Goal: Information Seeking & Learning: Learn about a topic

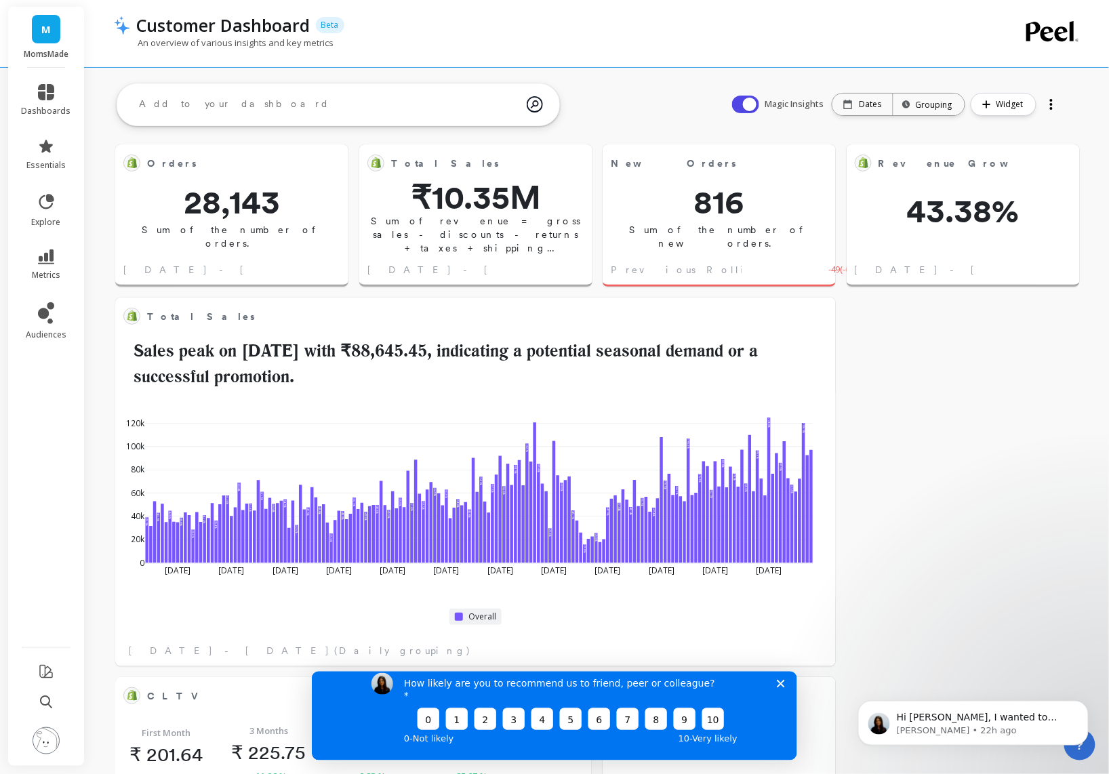
scroll to position [361, 426]
click at [52, 264] on link "metrics" at bounding box center [46, 265] width 49 height 31
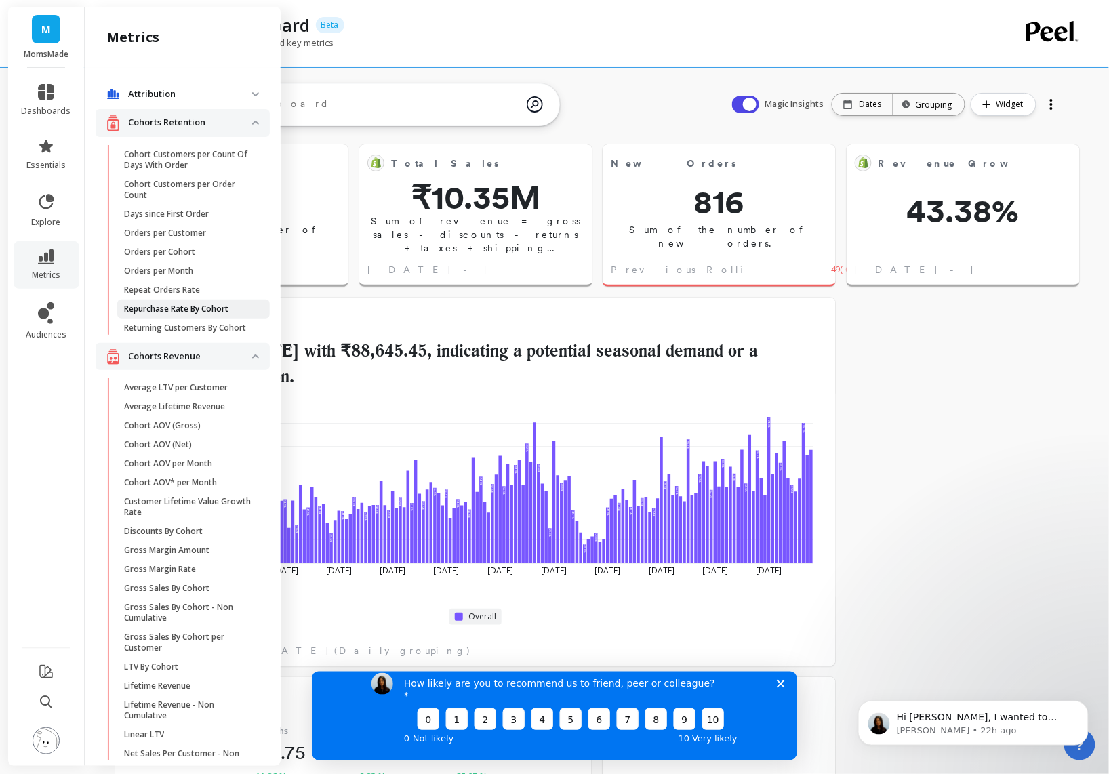
click at [209, 311] on p "Repurchase Rate By Cohort" at bounding box center [176, 309] width 104 height 11
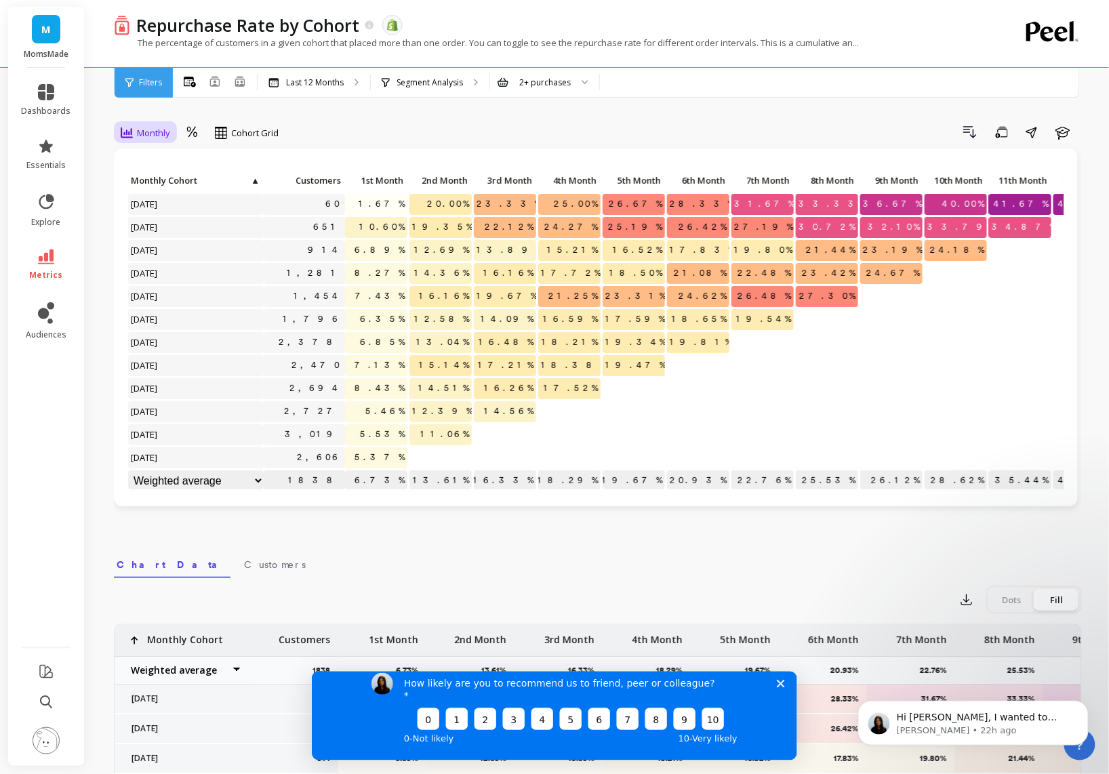
click at [169, 136] on span "Monthly" at bounding box center [153, 133] width 33 height 13
drag, startPoint x: 161, startPoint y: 193, endPoint x: 342, endPoint y: 127, distance: 192.6
click at [342, 127] on div "Monthly, 1 of 3. 3 results available. Use Up and Down to choose options, press …" at bounding box center [598, 134] width 968 height 27
click at [342, 127] on div "Drill Down Save Share Learn" at bounding box center [685, 132] width 794 height 22
click at [46, 256] on icon at bounding box center [46, 257] width 16 height 15
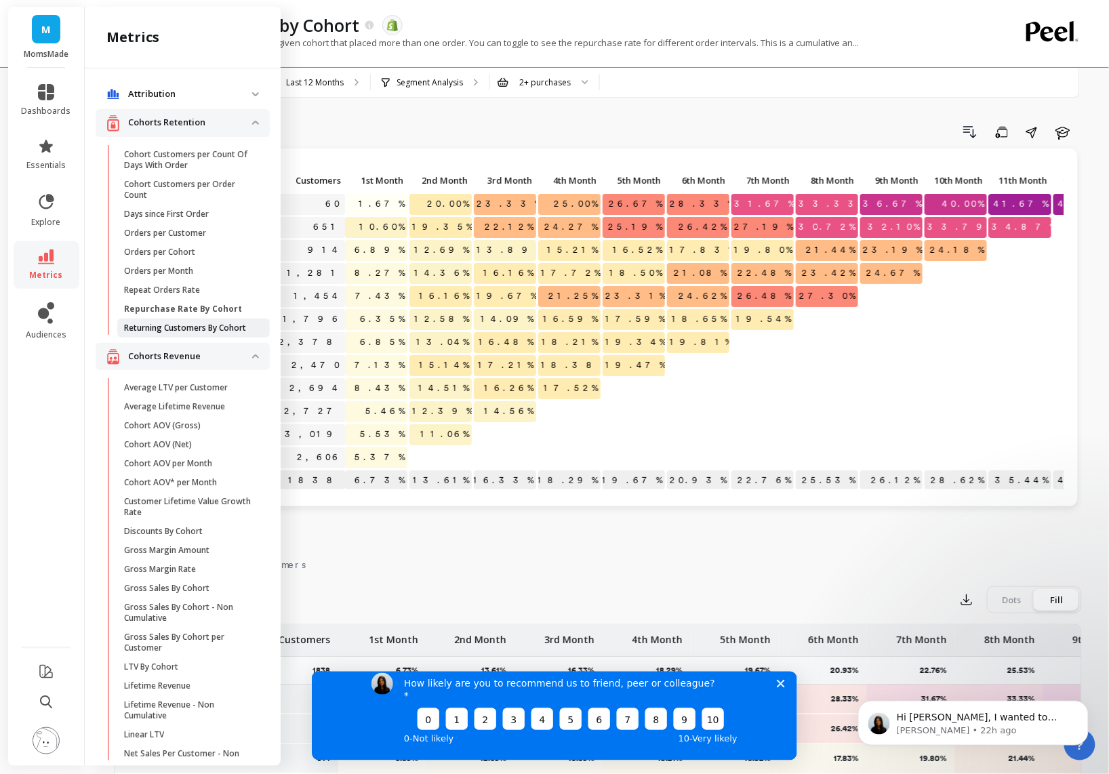
click at [203, 331] on p "Returning Customers By Cohort" at bounding box center [185, 328] width 122 height 11
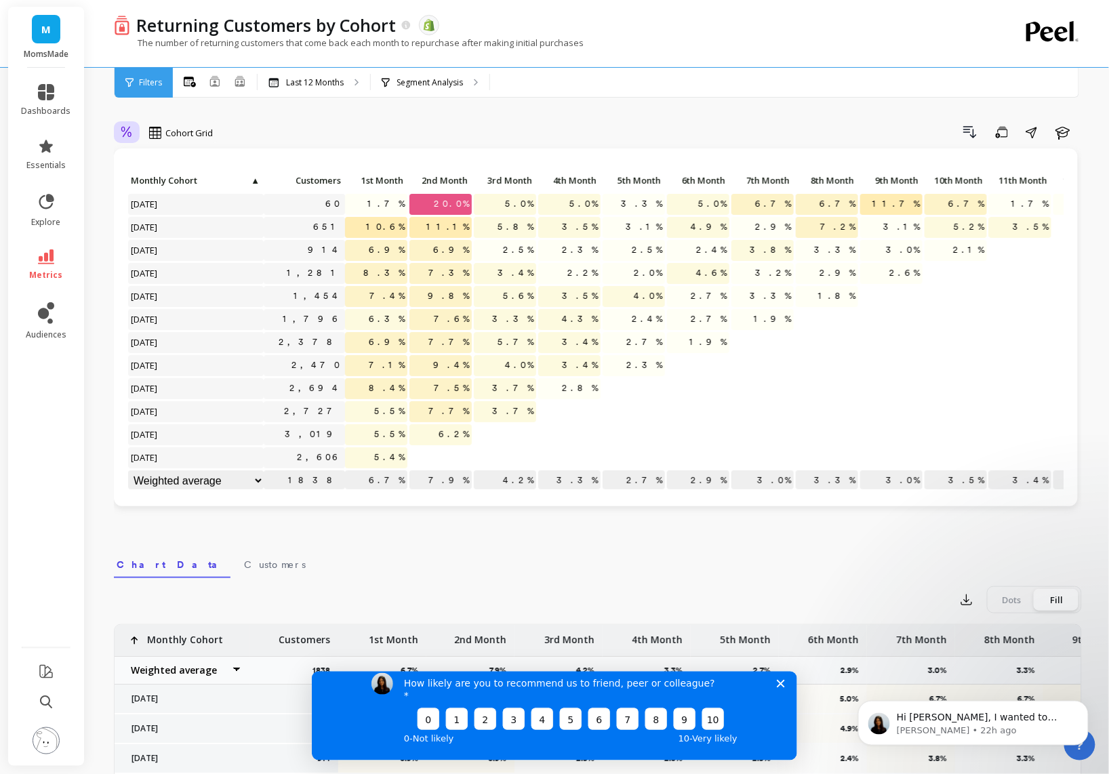
click at [129, 133] on icon at bounding box center [126, 132] width 10 height 11
click at [236, 120] on div "Relative selected, 1 of 2. 2 results available. Use Up and Down to choose optio…" at bounding box center [598, 571] width 968 height 1035
click at [195, 81] on icon at bounding box center [190, 82] width 12 height 11
click at [190, 82] on icon at bounding box center [190, 82] width 12 height 11
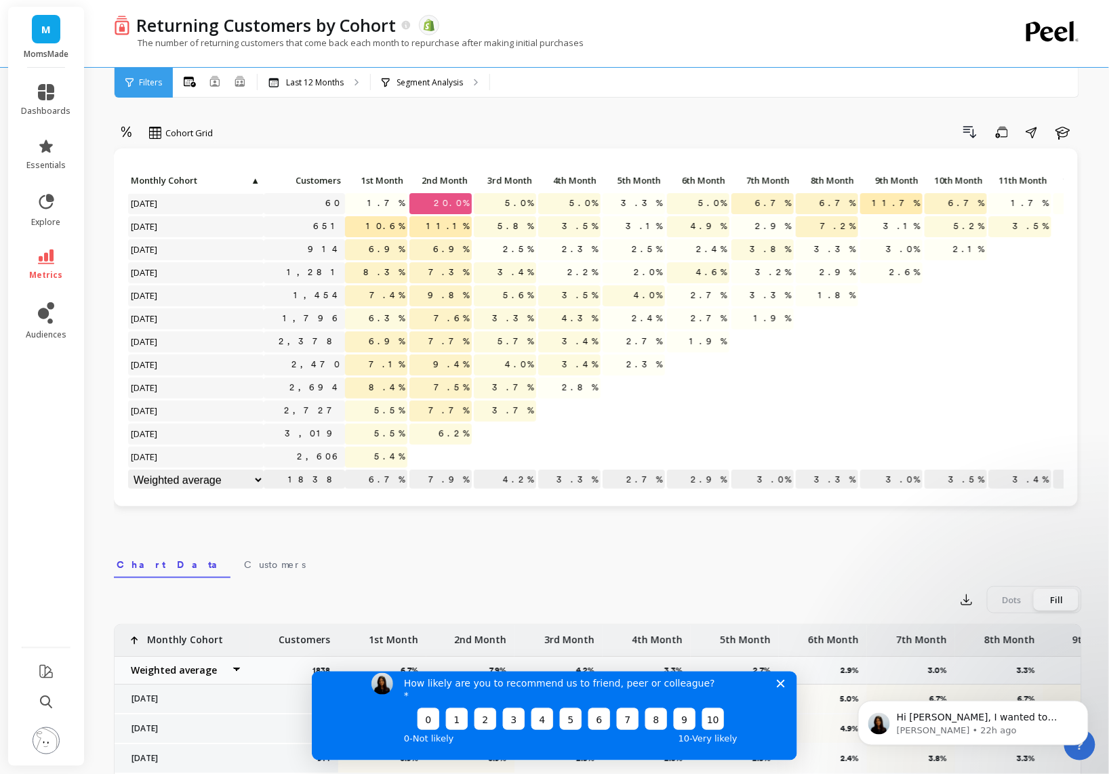
click at [460, 424] on span "6.2%" at bounding box center [454, 434] width 36 height 20
click at [525, 401] on span "3.7%" at bounding box center [513, 411] width 47 height 20
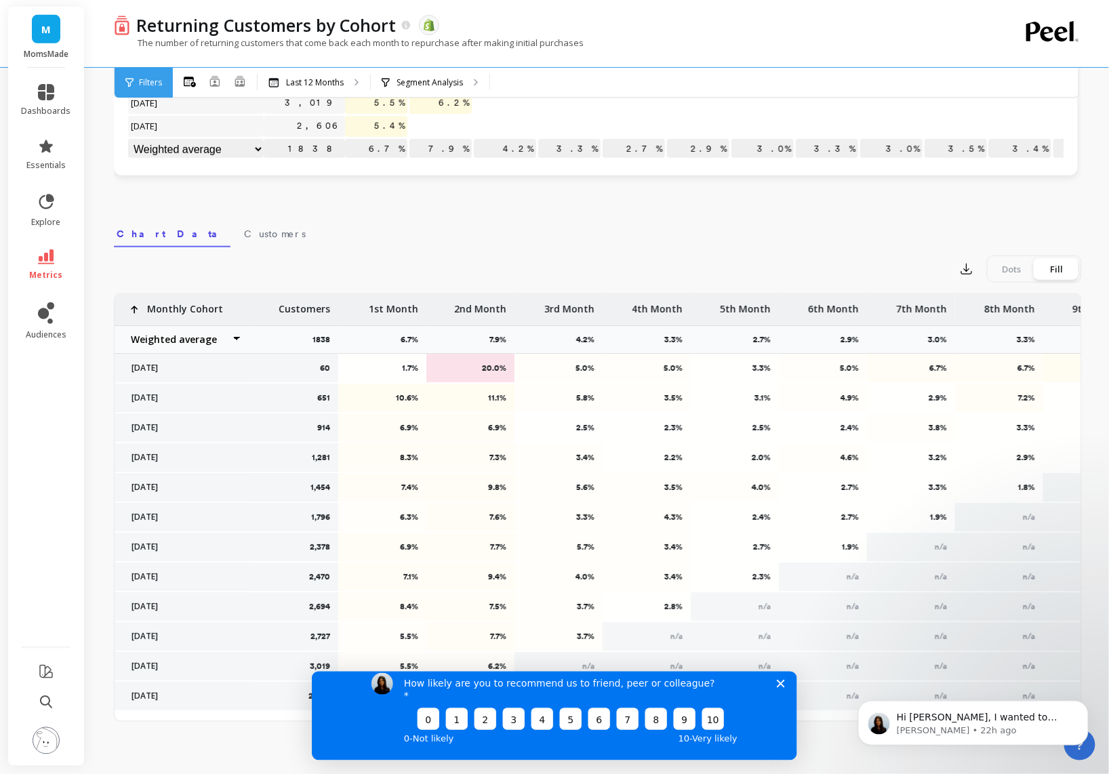
click at [220, 340] on select "Weighted average Weighted average excl. current month Sum [PERSON_NAME]" at bounding box center [183, 339] width 136 height 27
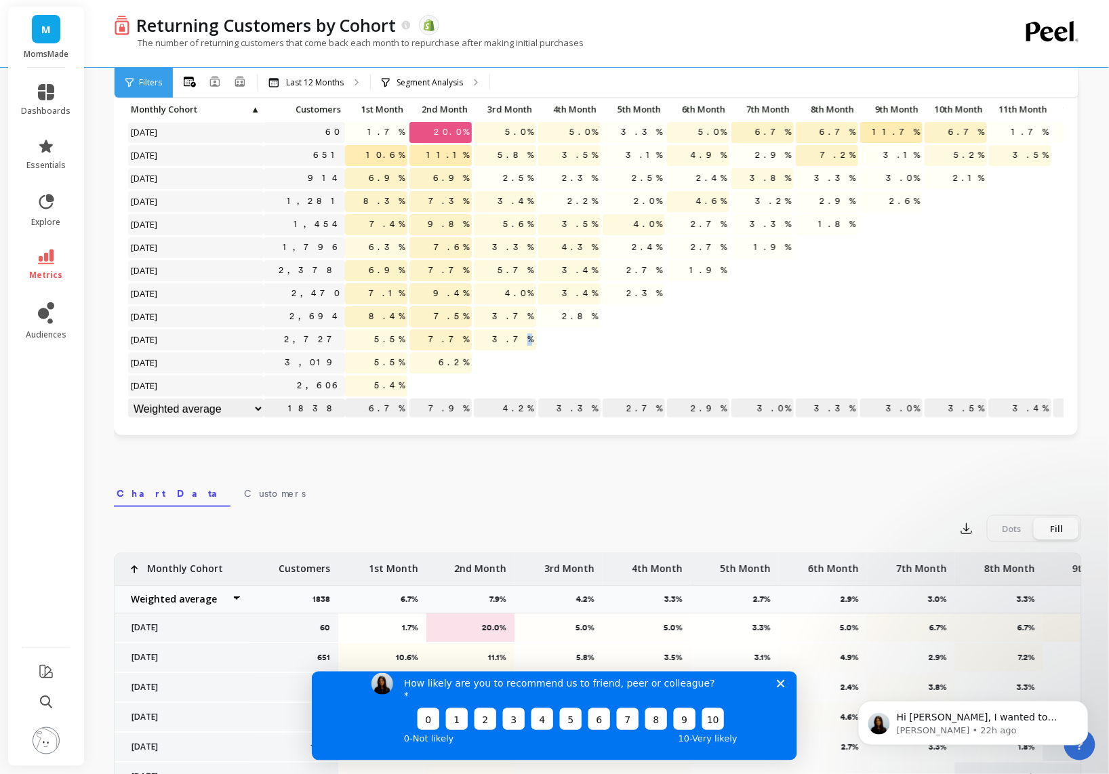
scroll to position [0, 0]
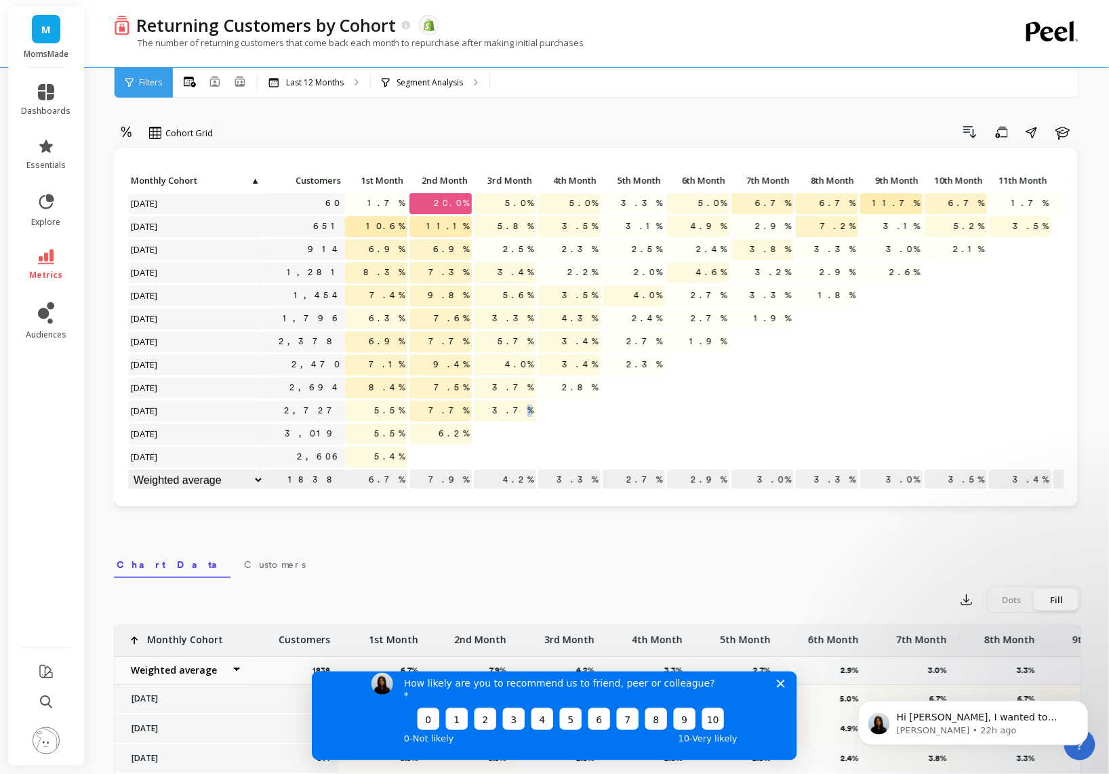
click at [39, 261] on icon at bounding box center [46, 257] width 16 height 15
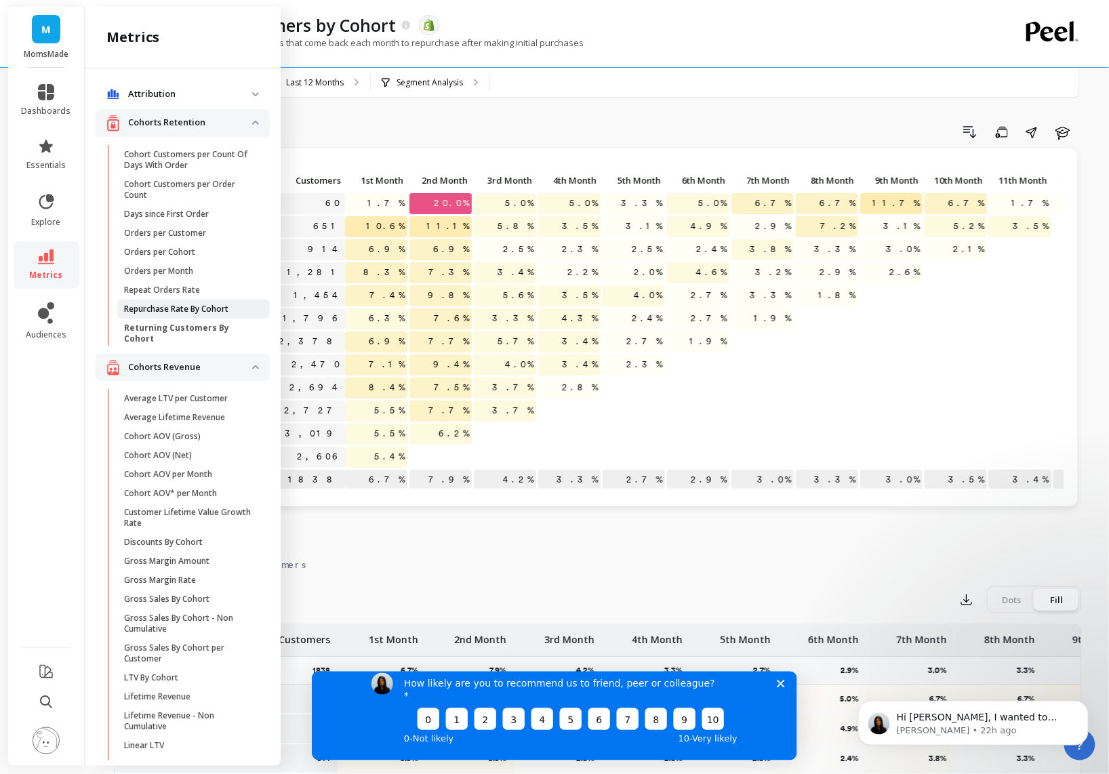
click at [208, 305] on p "Repurchase Rate By Cohort" at bounding box center [176, 309] width 104 height 11
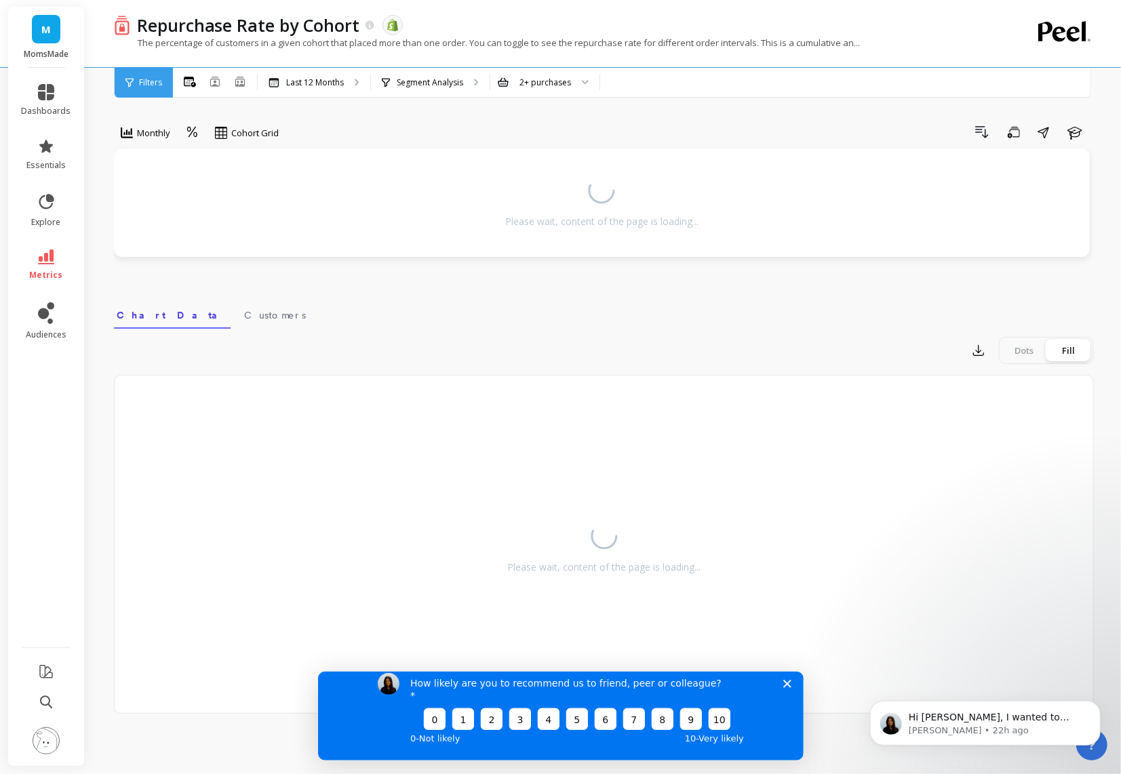
click at [126, 129] on icon at bounding box center [127, 133] width 12 height 12
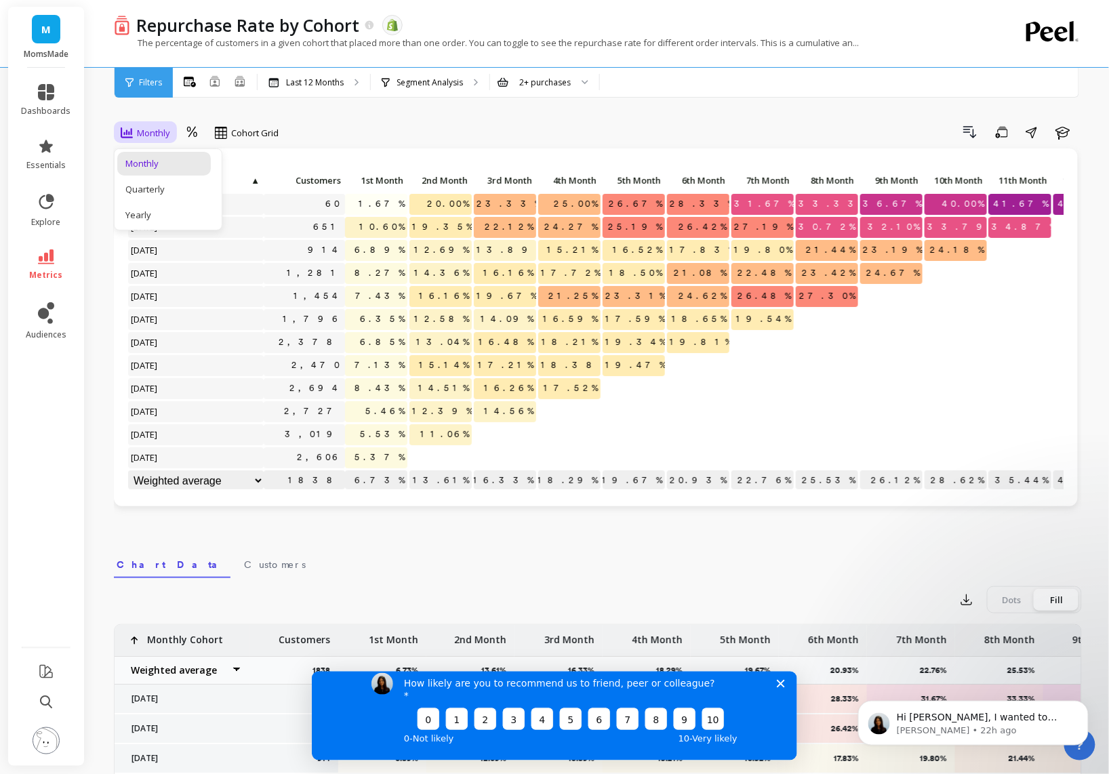
click at [139, 189] on div "Quarterly" at bounding box center [163, 189] width 77 height 13
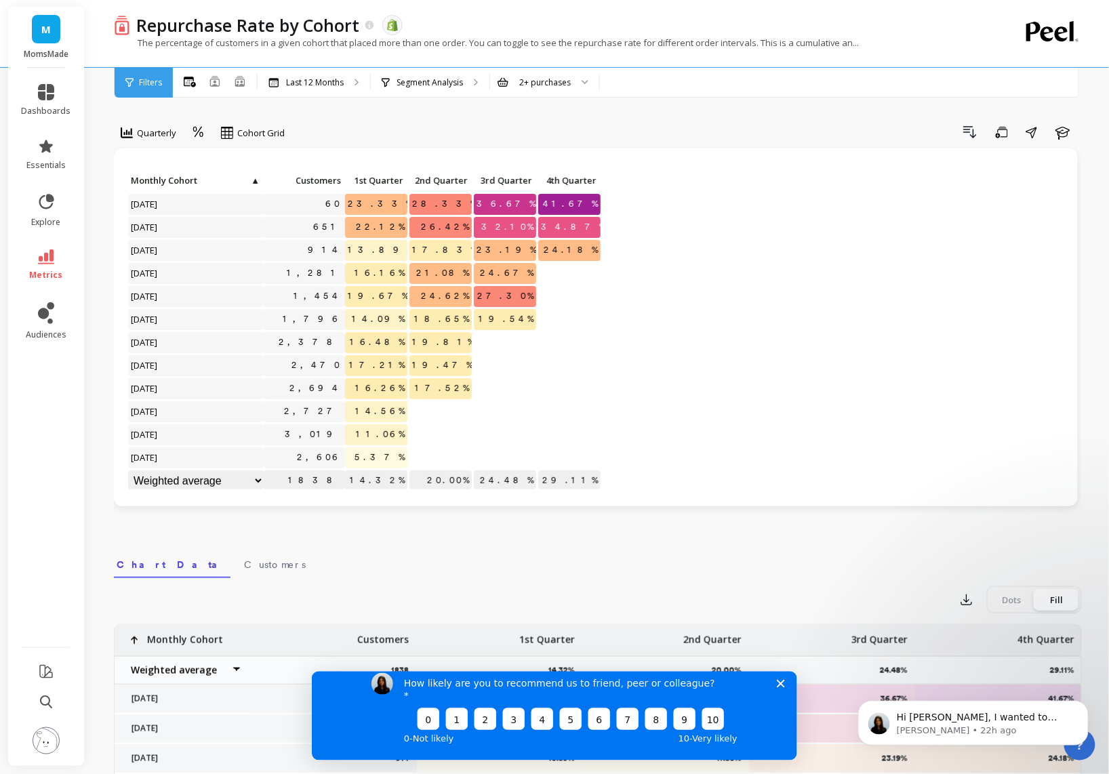
scroll to position [1, 0]
click at [216, 483] on select "Weighted average Weighted average excl. current month Sum [PERSON_NAME]" at bounding box center [196, 480] width 136 height 21
select select "weighted_average_excluding_current_month"
click at [201, 489] on select "Weighted average Weighted average excl. current month Sum [PERSON_NAME]" at bounding box center [196, 481] width 136 height 21
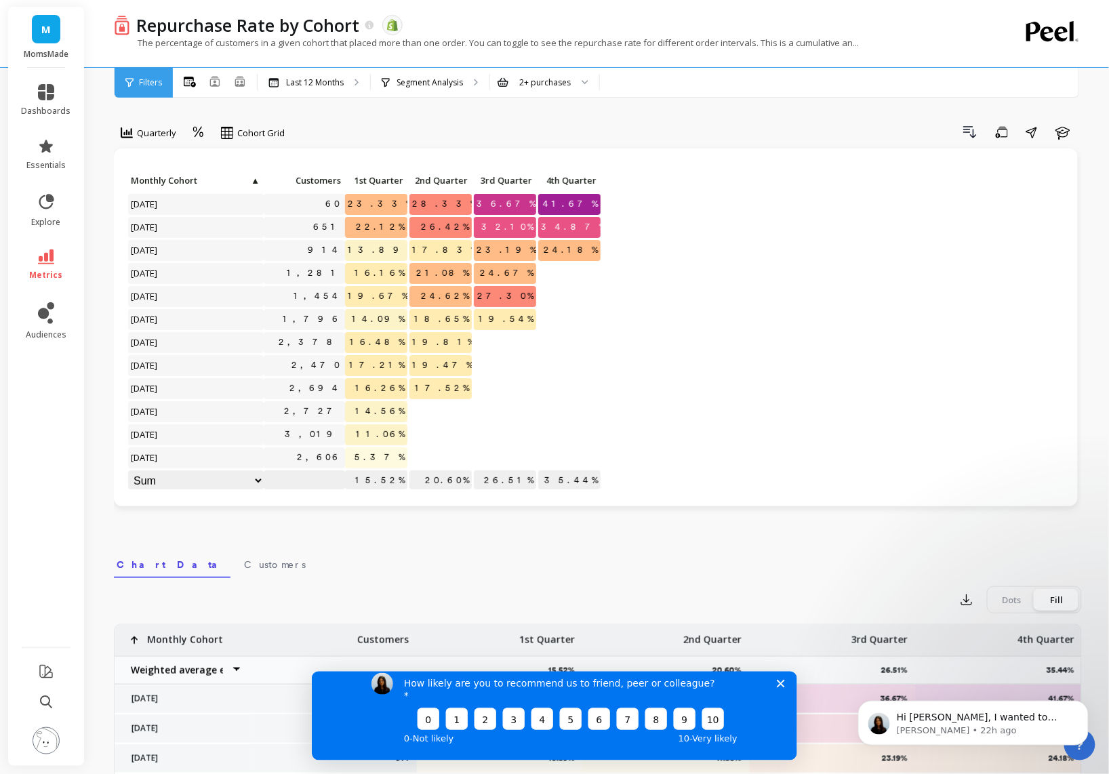
select select "sum"
click at [187, 482] on select "Weighted average Weighted average excl. current month Sum [PERSON_NAME]" at bounding box center [196, 481] width 136 height 21
select select "min"
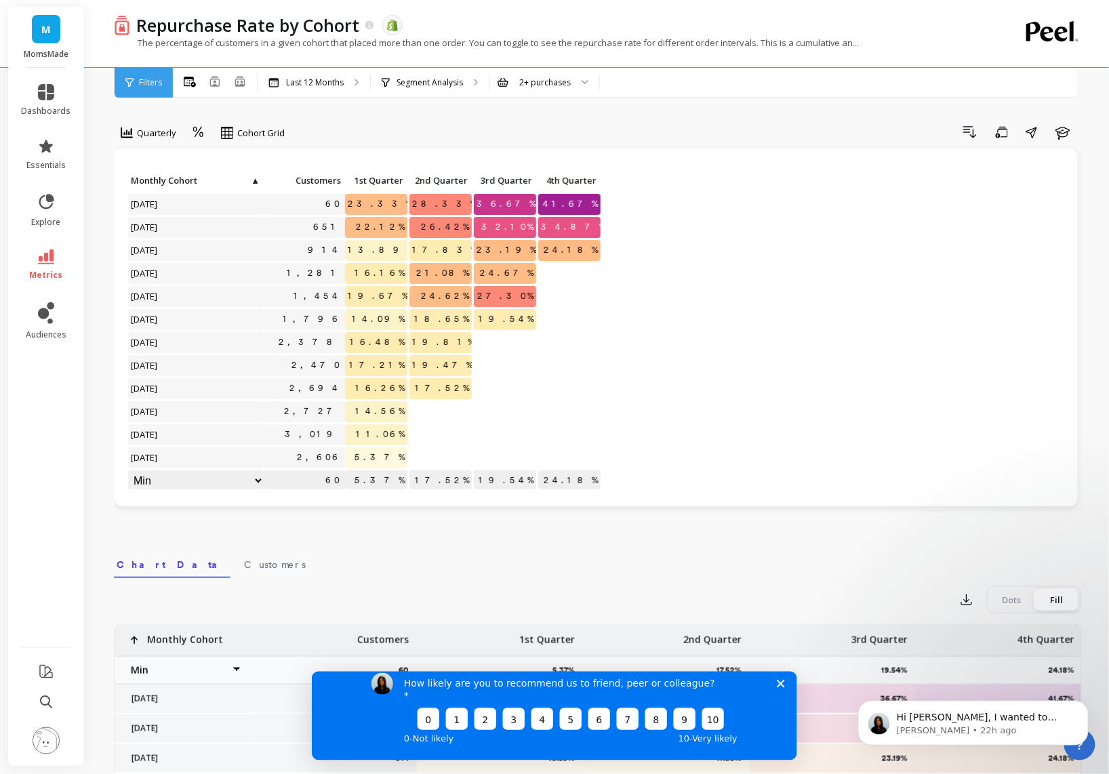
click at [178, 483] on select "Weighted average Weighted average excl. current month Sum [PERSON_NAME]" at bounding box center [196, 481] width 136 height 21
click at [241, 129] on span "Cohort Grid" at bounding box center [260, 133] width 47 height 13
click at [322, 126] on div "Drill Down Save Share Learn" at bounding box center [688, 132] width 788 height 22
click at [534, 88] on div "2+ purchases" at bounding box center [545, 82] width 52 height 13
click at [420, 121] on div "Drill Down Save Share Learn" at bounding box center [688, 132] width 788 height 22
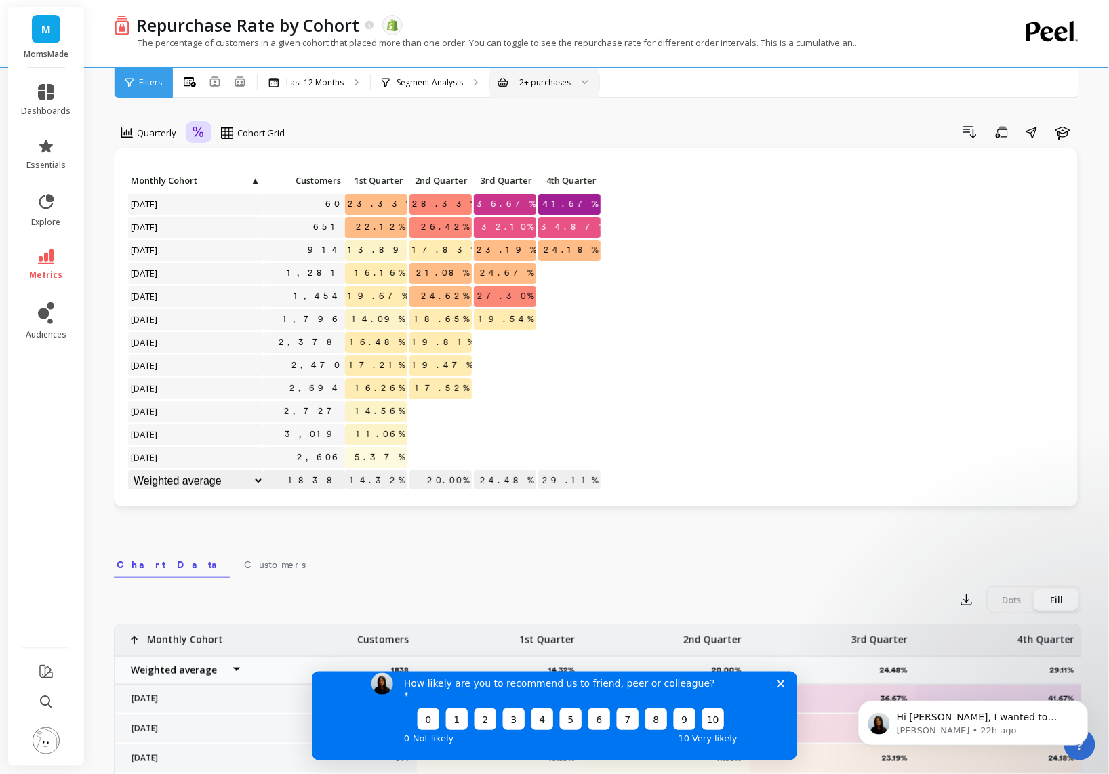
click at [199, 131] on icon at bounding box center [198, 132] width 10 height 11
click at [228, 190] on div "Absolute" at bounding box center [235, 189] width 77 height 13
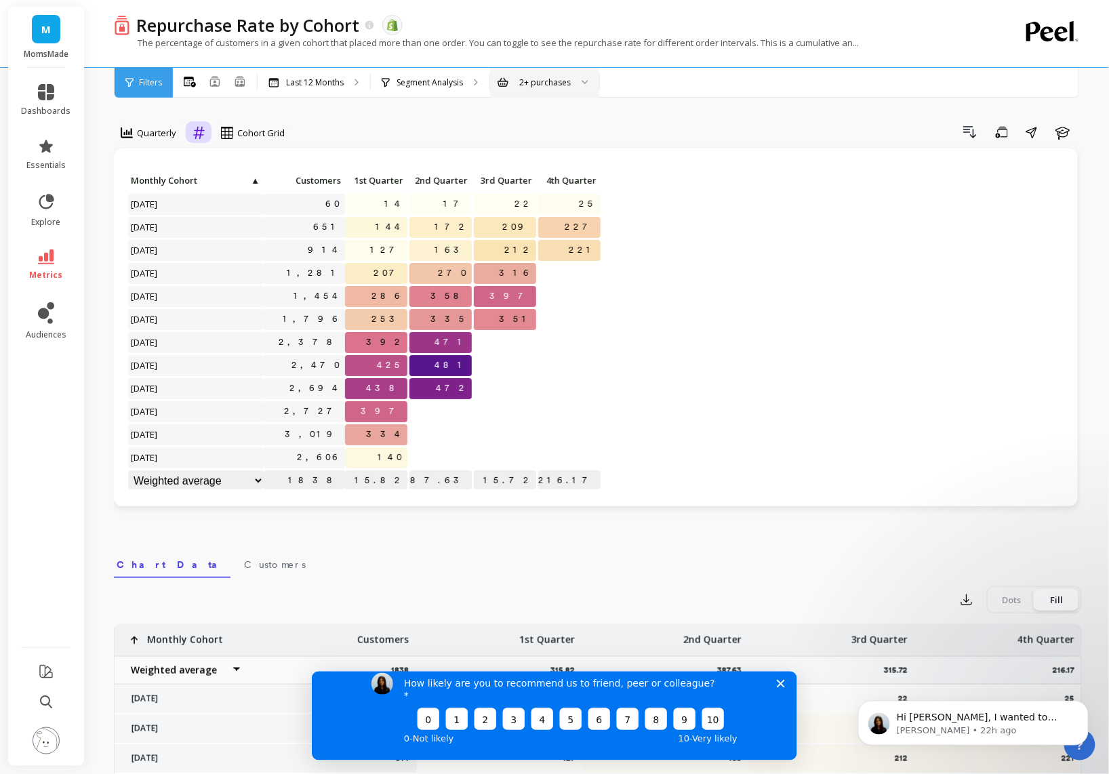
click at [196, 129] on icon at bounding box center [199, 132] width 12 height 13
click at [219, 159] on div "Relative" at bounding box center [235, 163] width 77 height 13
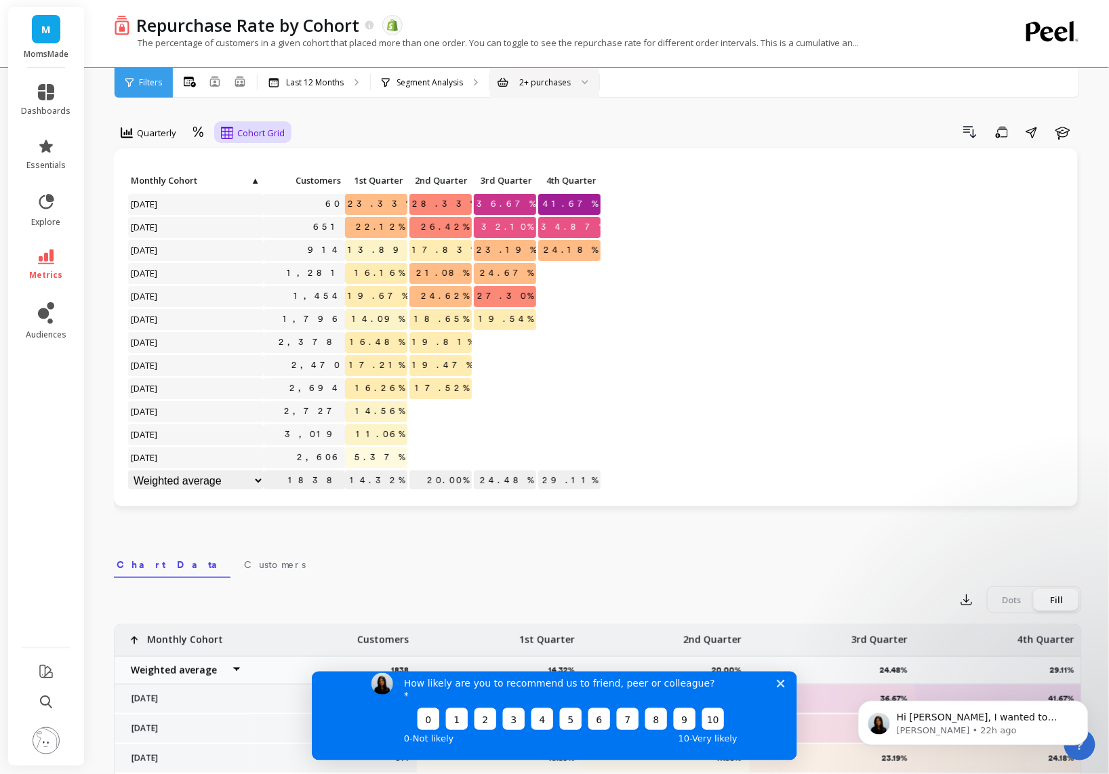
click at [236, 129] on div "Cohort Grid" at bounding box center [253, 133] width 64 height 16
click at [267, 191] on div "Cohort Line" at bounding box center [264, 189] width 77 height 13
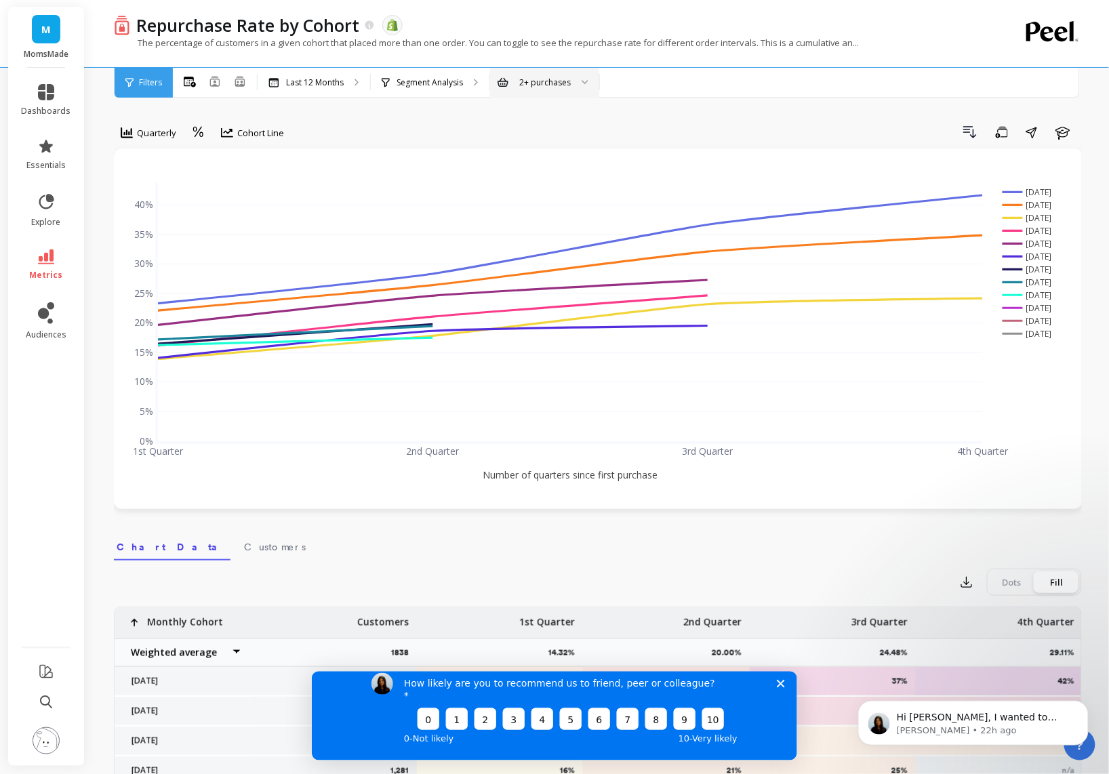
click at [262, 131] on span "Cohort Line" at bounding box center [260, 133] width 47 height 13
click at [256, 162] on div "Cohort Grid" at bounding box center [264, 163] width 77 height 13
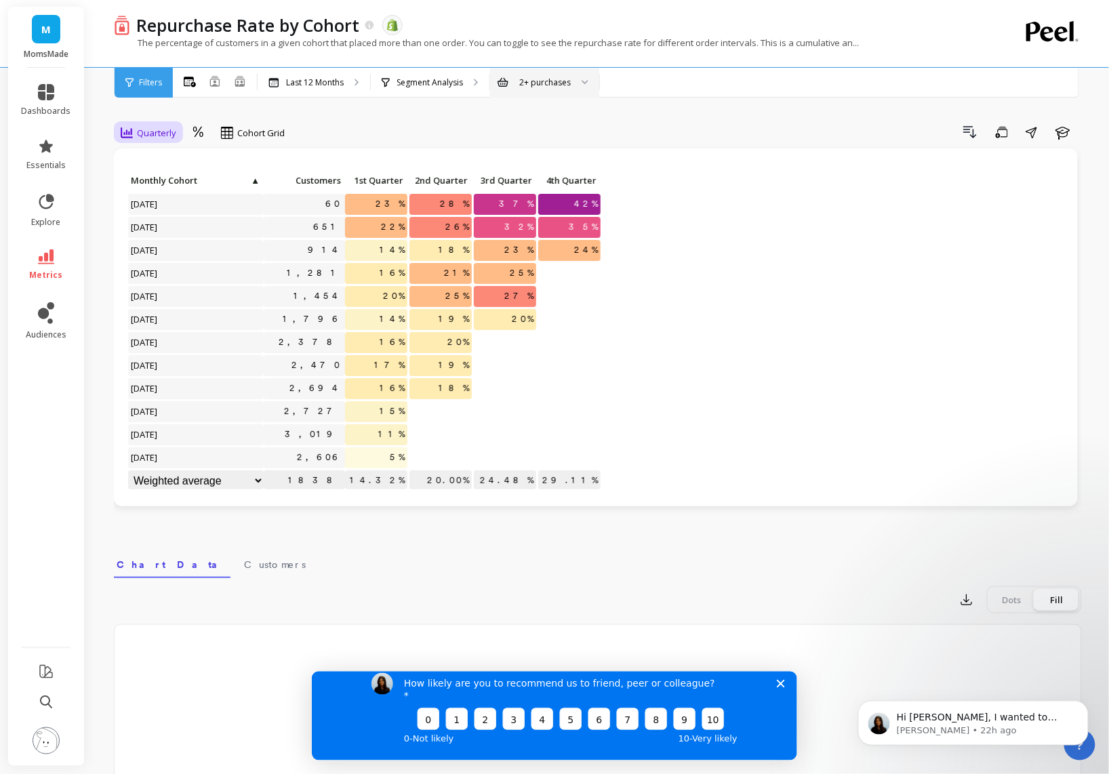
click at [148, 132] on span "Quarterly" at bounding box center [156, 133] width 39 height 13
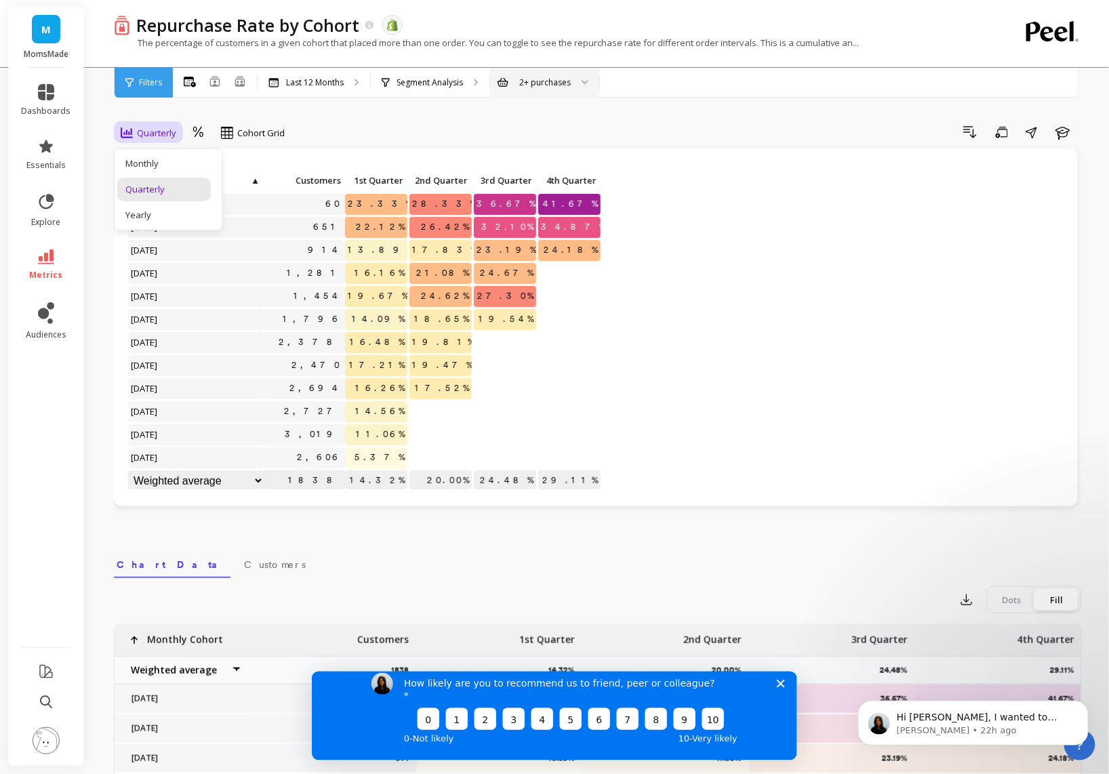
click at [334, 121] on div "Drill Down Save Share Learn" at bounding box center [688, 132] width 788 height 22
click at [609, 142] on div "Drill Down Save Share Learn" at bounding box center [688, 132] width 788 height 22
click at [41, 266] on link "metrics" at bounding box center [46, 265] width 49 height 31
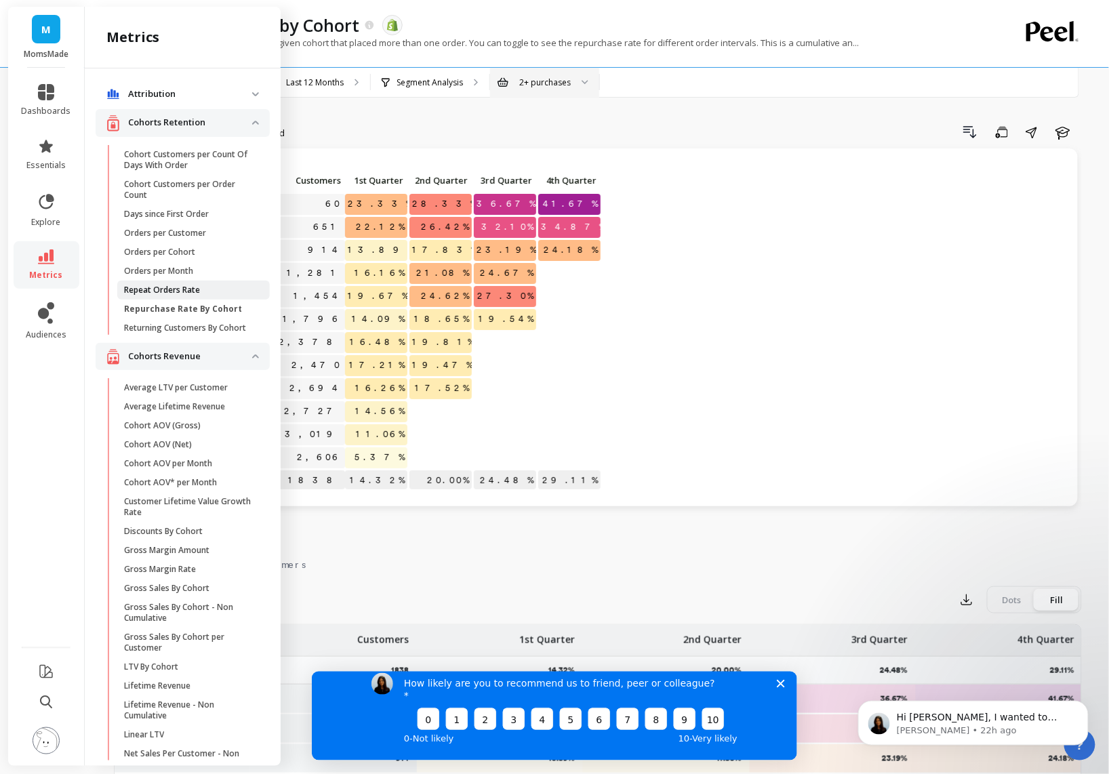
click at [211, 290] on span "Repeat Orders Rate" at bounding box center [188, 290] width 129 height 11
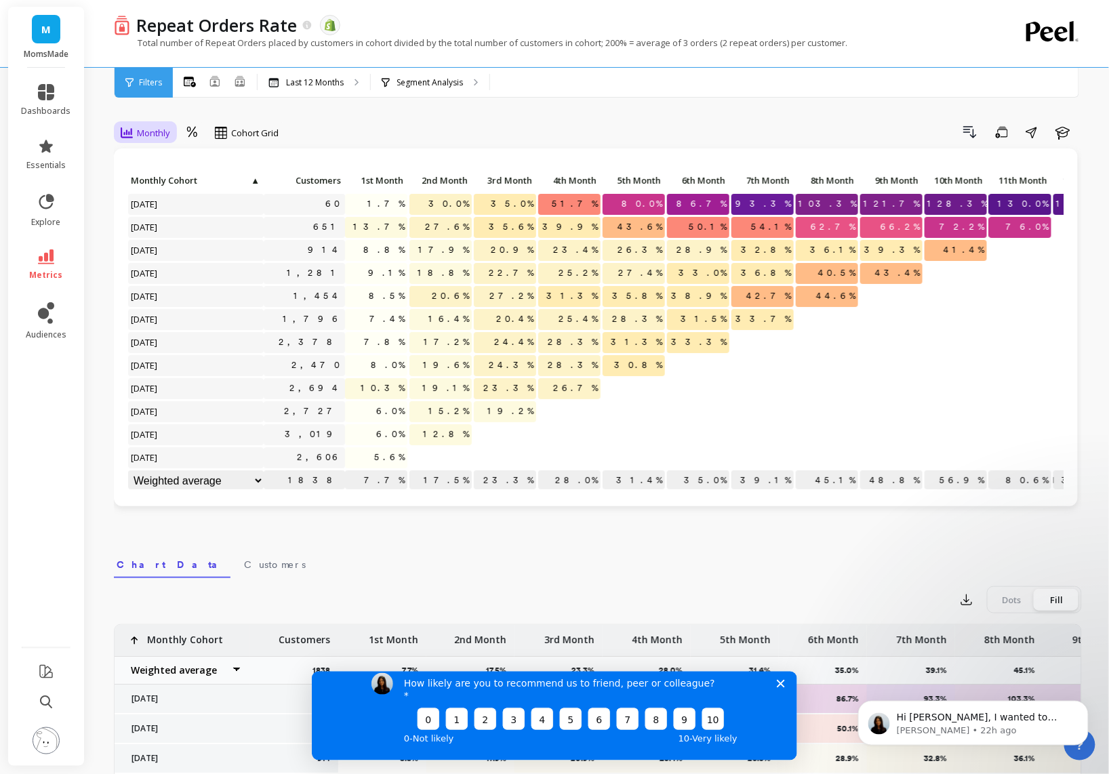
click at [151, 131] on span "Monthly" at bounding box center [153, 133] width 33 height 13
click at [157, 187] on div "Quarterly" at bounding box center [163, 189] width 77 height 13
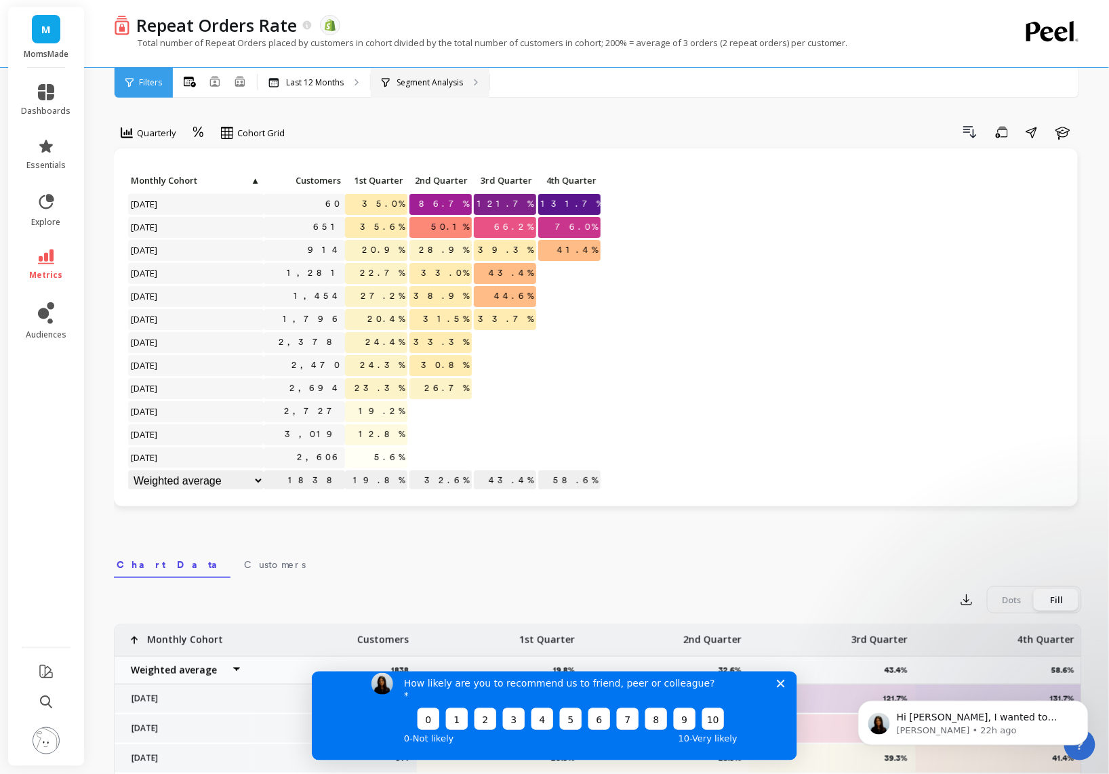
click at [398, 81] on p "Segment Analysis" at bounding box center [430, 82] width 66 height 11
click at [45, 258] on icon at bounding box center [46, 257] width 16 height 15
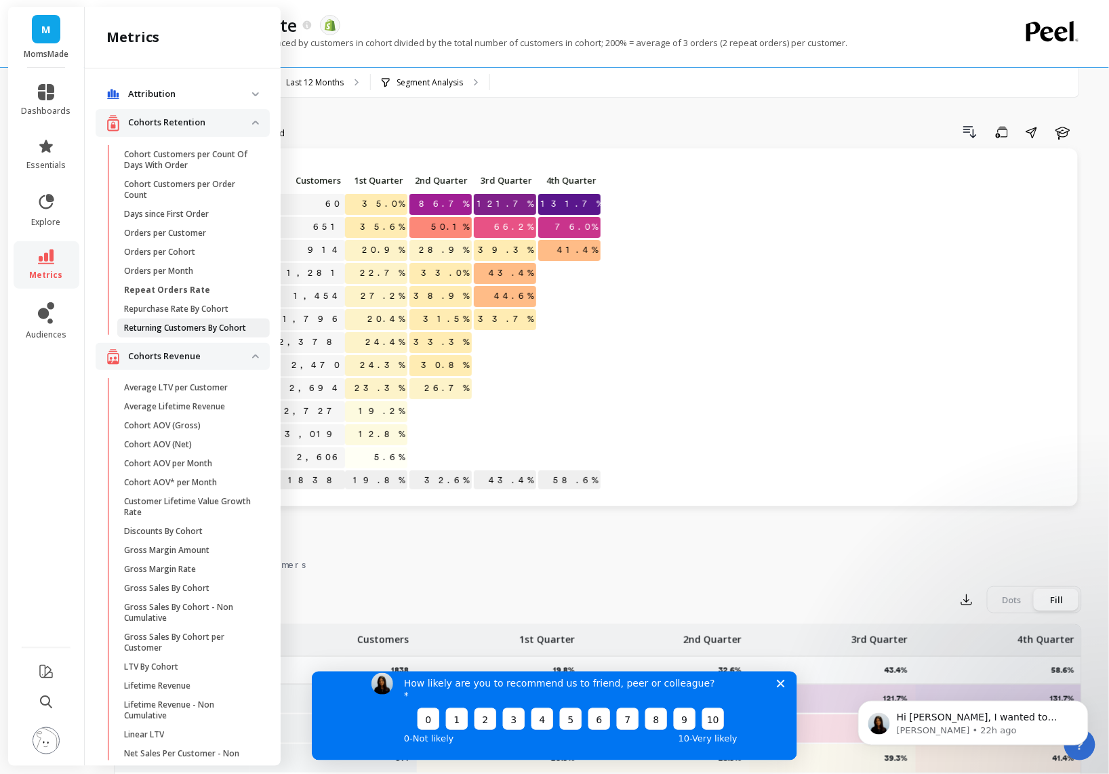
click at [205, 334] on p "Returning Customers By Cohort" at bounding box center [185, 328] width 122 height 11
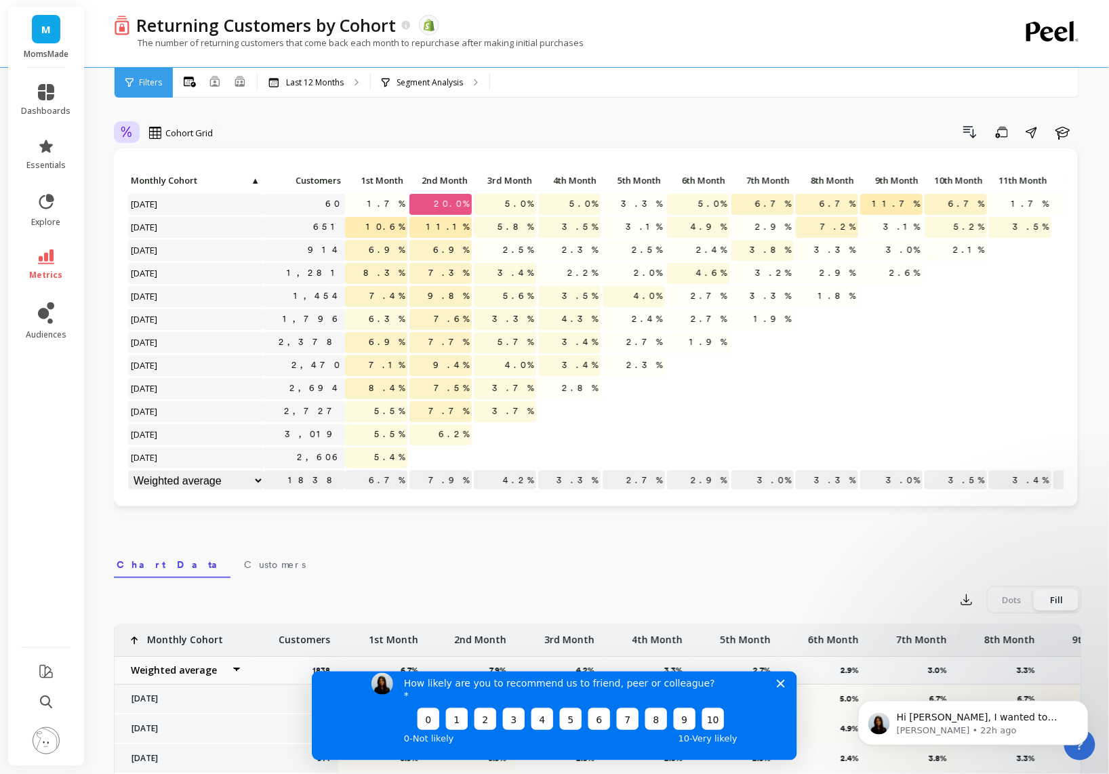
click at [126, 131] on icon at bounding box center [127, 132] width 12 height 13
click at [238, 110] on div "option Relative, selected. Relative selected, 1 of 2. 2 results available. Use …" at bounding box center [598, 571] width 968 height 1035
click at [197, 116] on div "option Relative, selected. option Cohort Grid, selected. Cohort Grid Drill Down…" at bounding box center [598, 571] width 968 height 1035
click at [197, 131] on span "Cohort Grid" at bounding box center [188, 133] width 47 height 13
click at [233, 136] on div "Drill Down Save Share Learn" at bounding box center [652, 132] width 860 height 22
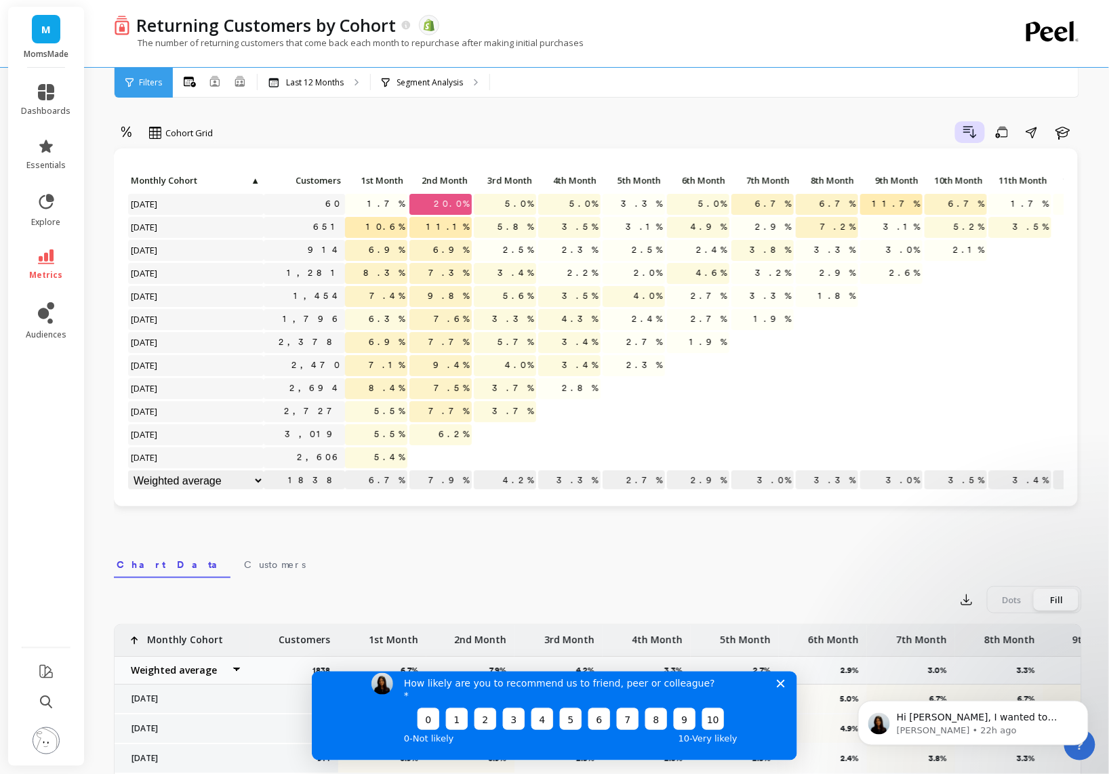
click at [965, 129] on icon "button" at bounding box center [970, 132] width 12 height 11
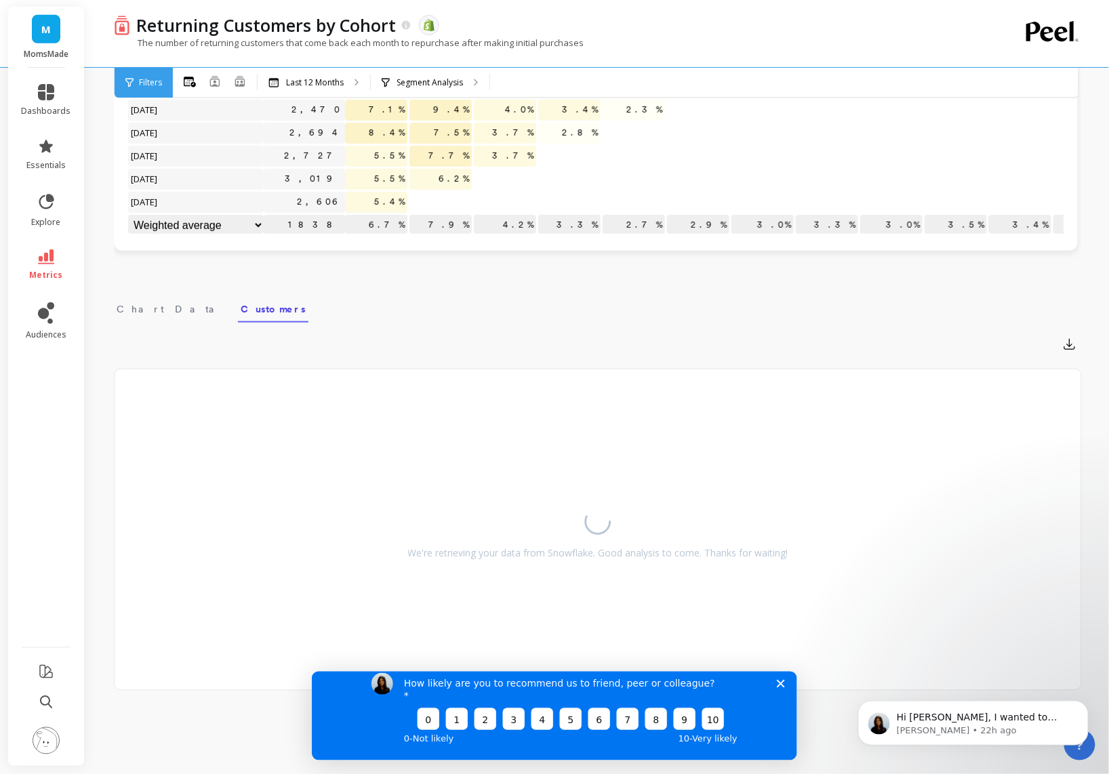
scroll to position [262, 0]
click at [965, 130] on div "Click to create an audience 60 1.7% 20.0% 5.0% 5.0% 3.3% 5.0% 6.7% 6.7% 11.7% 6…" at bounding box center [622, 76] width 990 height 323
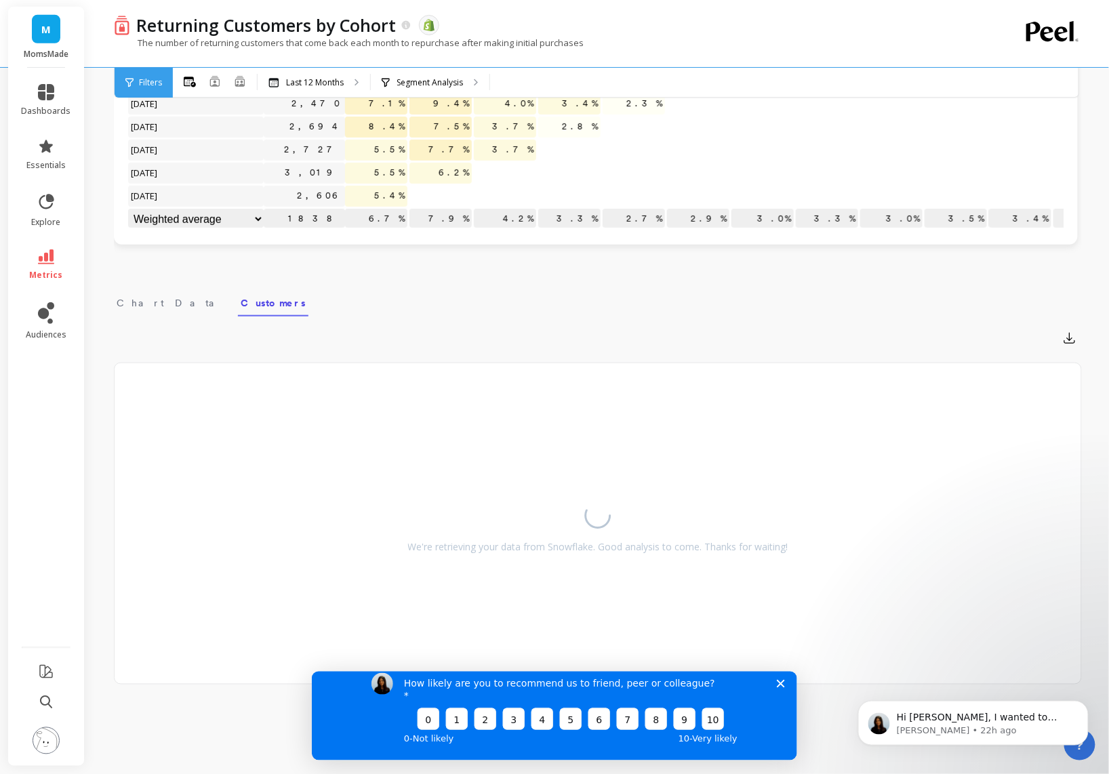
click at [781, 687] on icon "Close survey" at bounding box center [780, 683] width 8 height 8
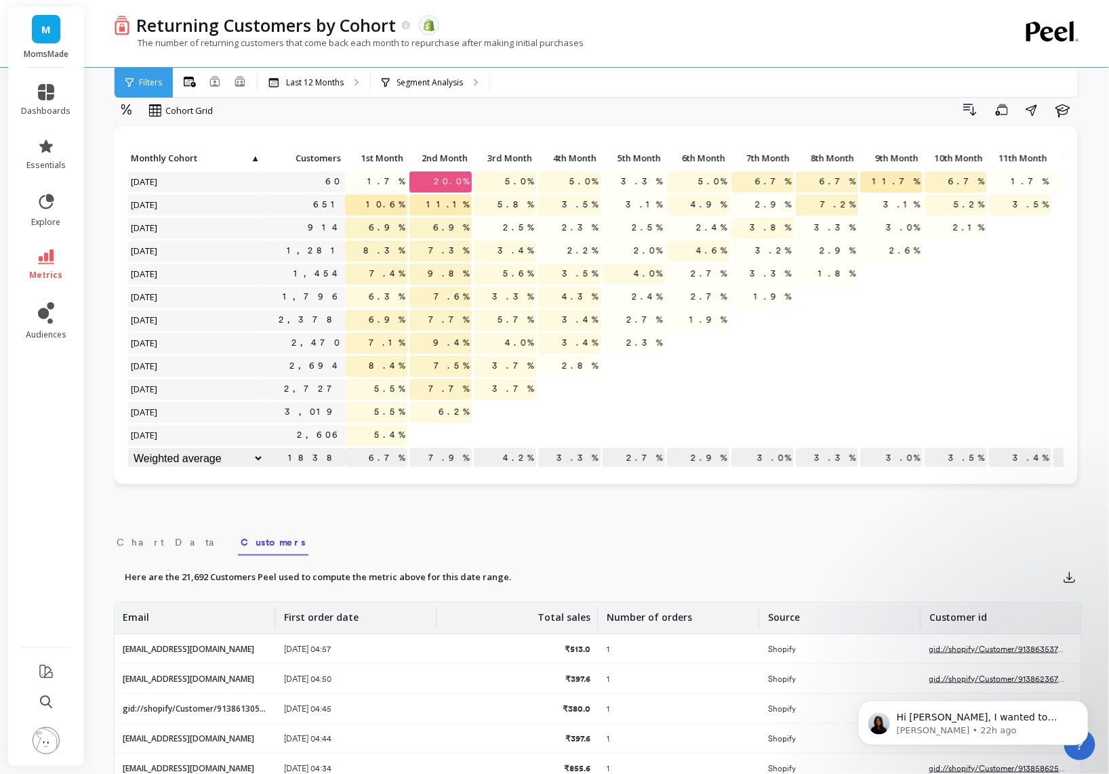
scroll to position [0, 0]
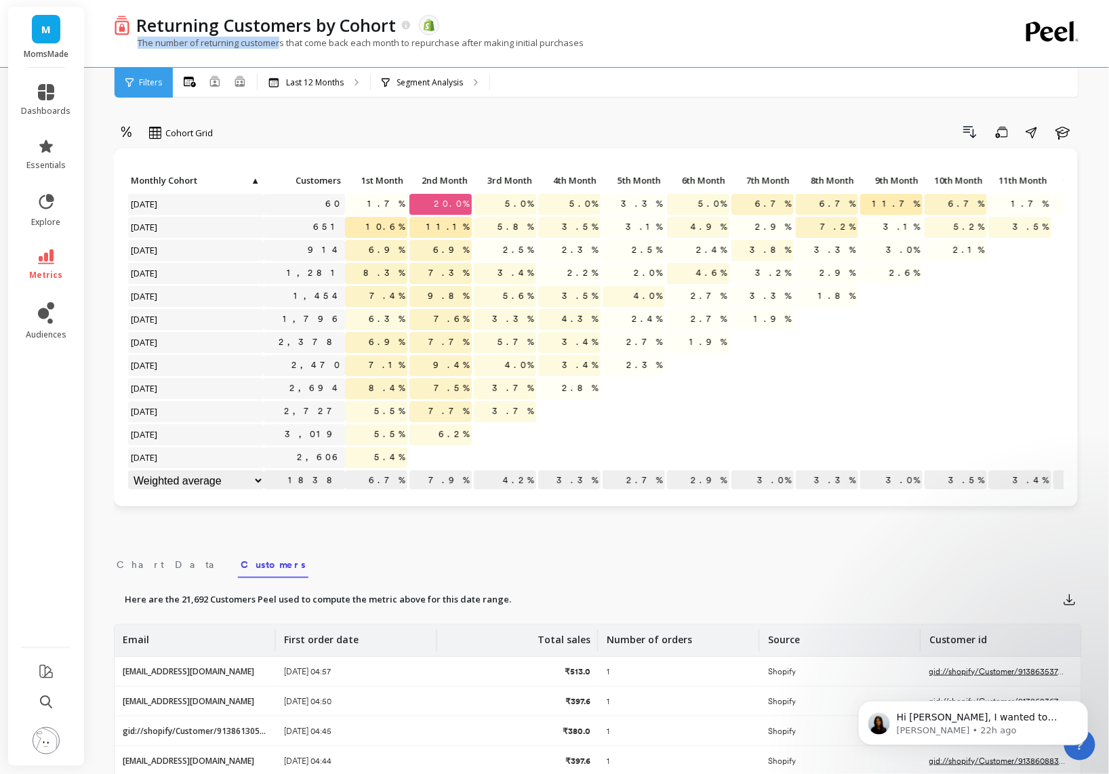
drag, startPoint x: 146, startPoint y: 43, endPoint x: 282, endPoint y: 45, distance: 136.3
click at [282, 45] on p "The number of returning customers that come back each month to repurchase after…" at bounding box center [349, 43] width 470 height 12
click at [186, 45] on p "The number of returning customers that come back each month to repurchase after…" at bounding box center [349, 43] width 470 height 12
click at [183, 45] on p "The number of returning customers that come back each month to repurchase after…" at bounding box center [349, 43] width 470 height 12
click at [140, 39] on p "The number of returning customers that come back each month to repurchase after…" at bounding box center [349, 43] width 470 height 12
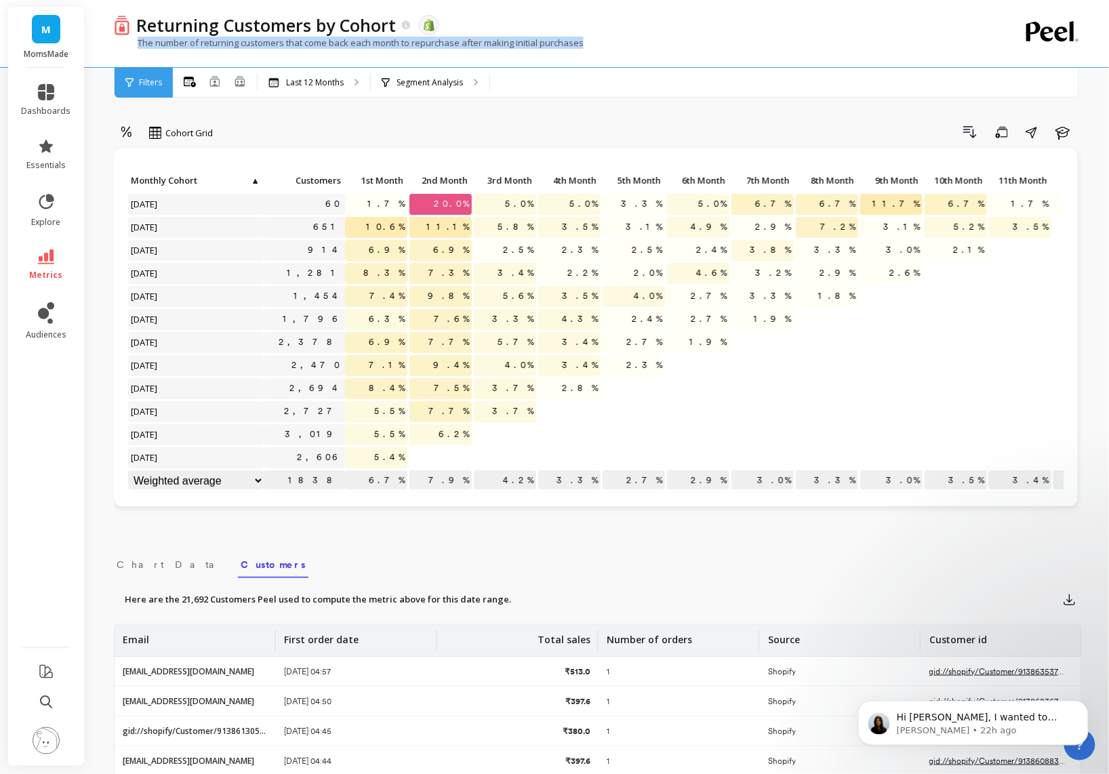
drag, startPoint x: 179, startPoint y: 40, endPoint x: 368, endPoint y: 58, distance: 190.0
click at [368, 58] on div "The number of returning customers that come back each month to repurchase after…" at bounding box center [542, 50] width 857 height 26
click at [435, 126] on div "Drill Down Save Share Learn" at bounding box center [652, 132] width 860 height 22
click at [423, 81] on p "Segment Analysis" at bounding box center [430, 82] width 66 height 11
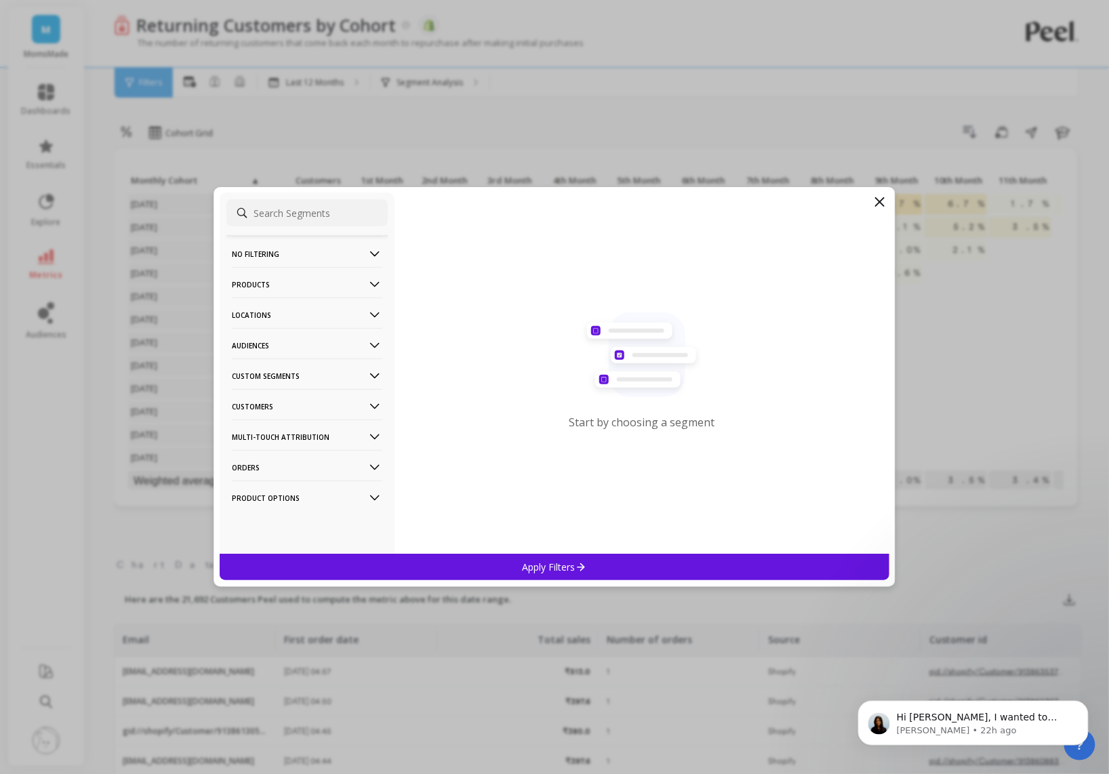
click at [276, 404] on p "Customers" at bounding box center [307, 406] width 151 height 35
click at [276, 405] on p "Customers" at bounding box center [307, 406] width 151 height 35
click at [282, 462] on p "Orders" at bounding box center [307, 467] width 151 height 35
click at [308, 367] on p "Custom Segments" at bounding box center [307, 376] width 151 height 35
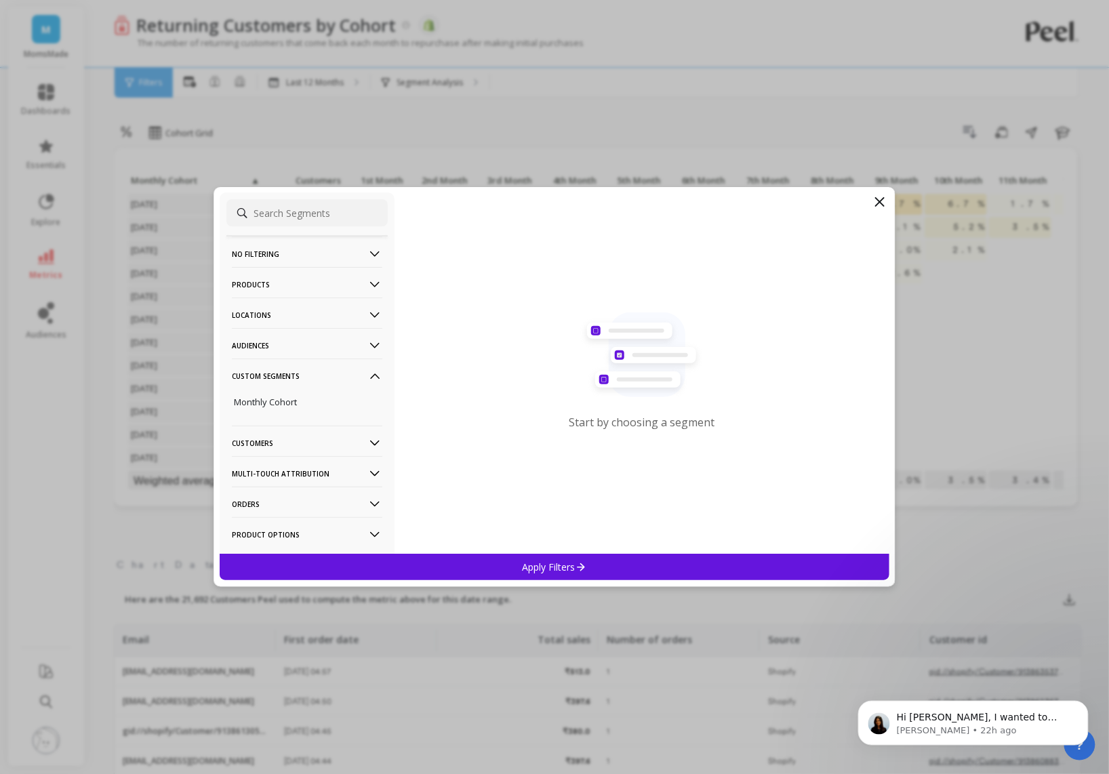
click at [309, 368] on p "Custom Segments" at bounding box center [307, 376] width 151 height 35
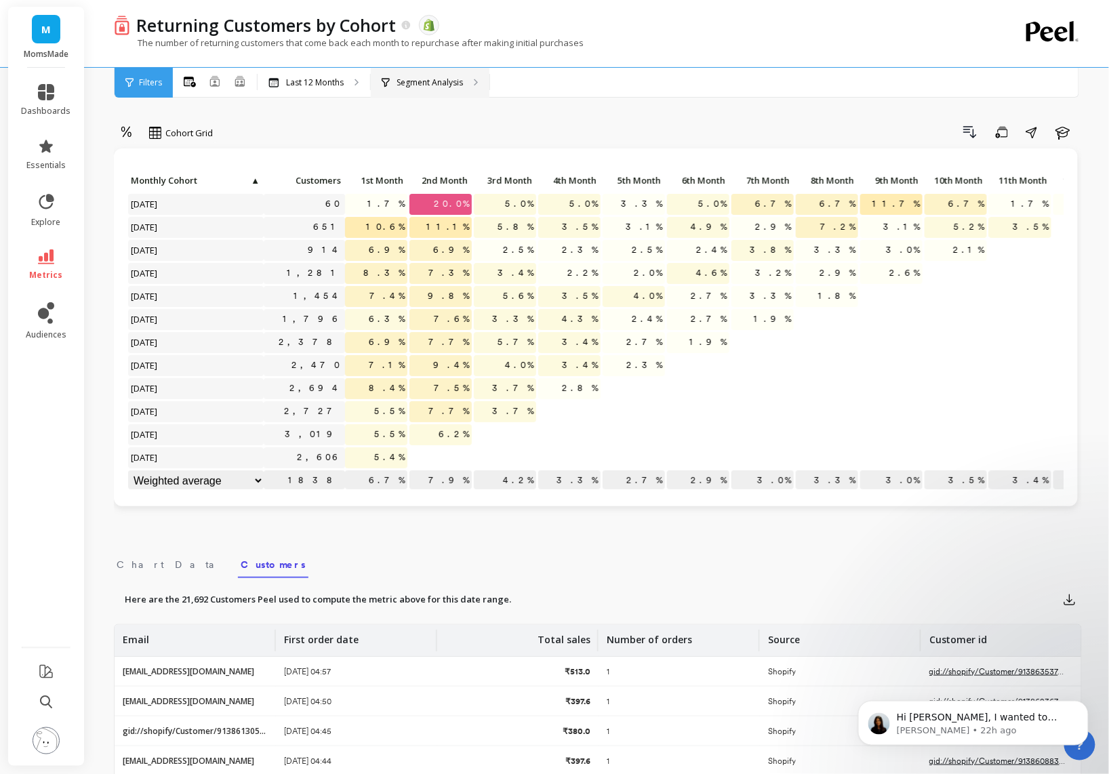
click at [414, 83] on p "Segment Analysis" at bounding box center [430, 82] width 66 height 11
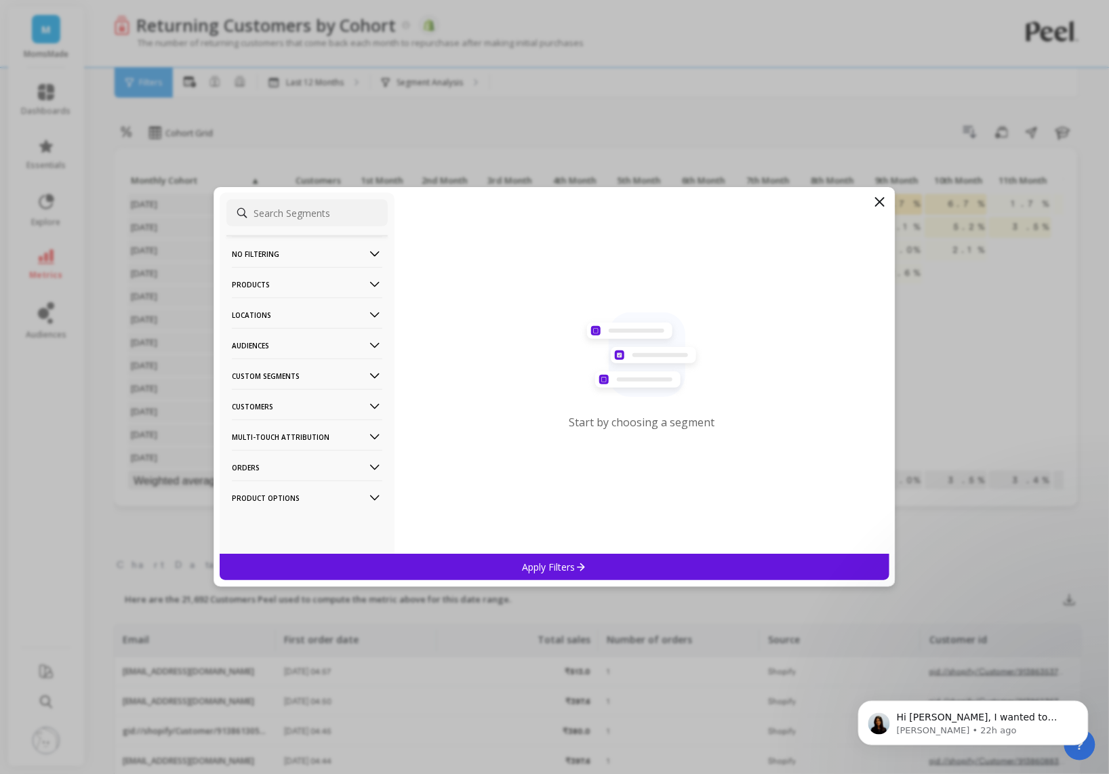
click at [299, 397] on p "Customers" at bounding box center [307, 406] width 151 height 35
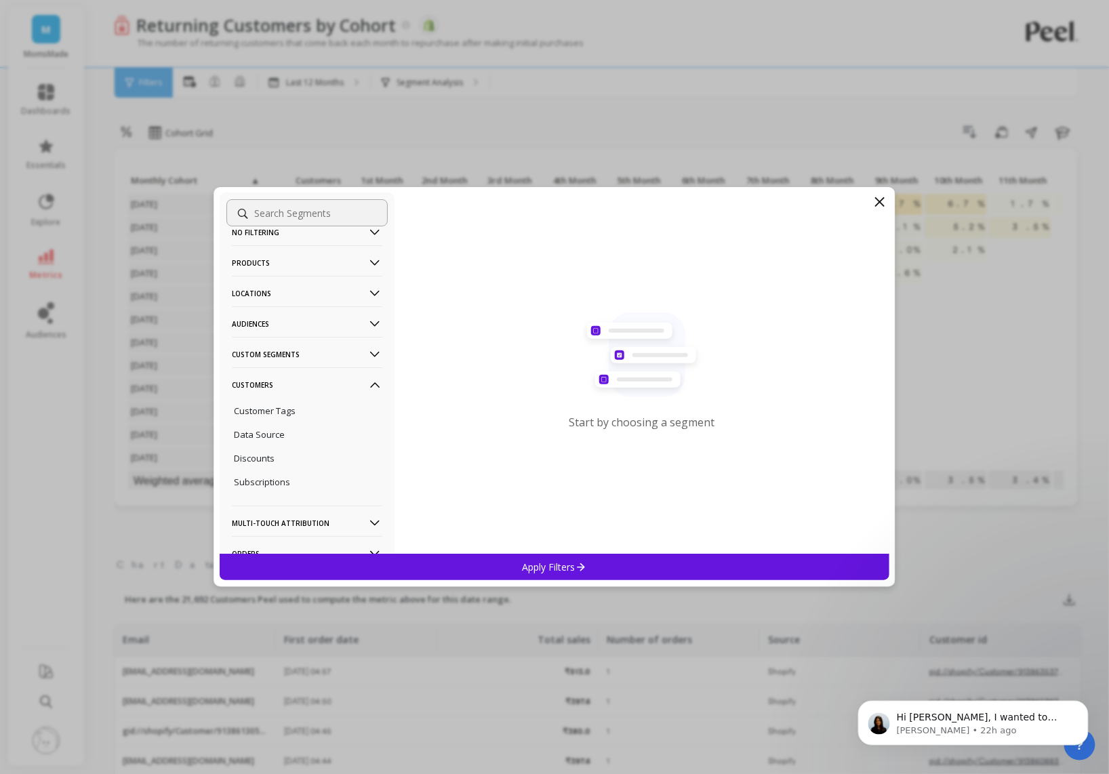
scroll to position [26, 0]
click at [327, 377] on p "Customers" at bounding box center [307, 380] width 151 height 35
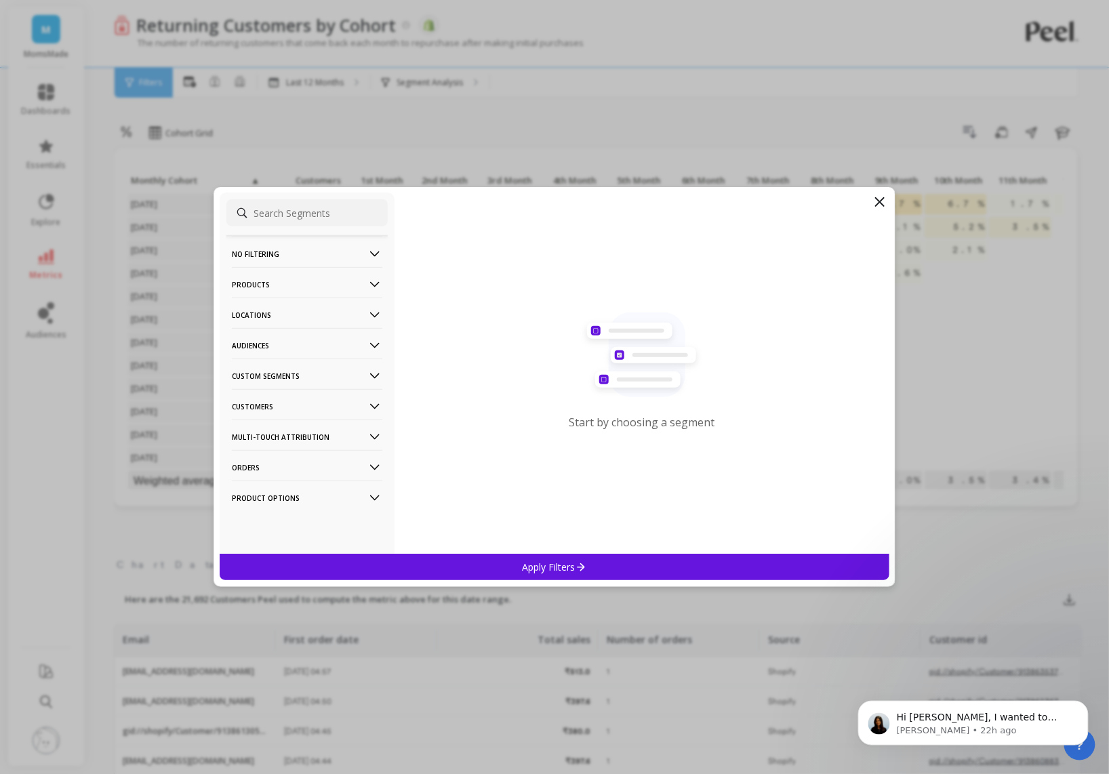
click at [330, 374] on p "Custom Segments" at bounding box center [307, 376] width 151 height 35
click at [279, 401] on p "Monthly Cohort" at bounding box center [265, 402] width 63 height 12
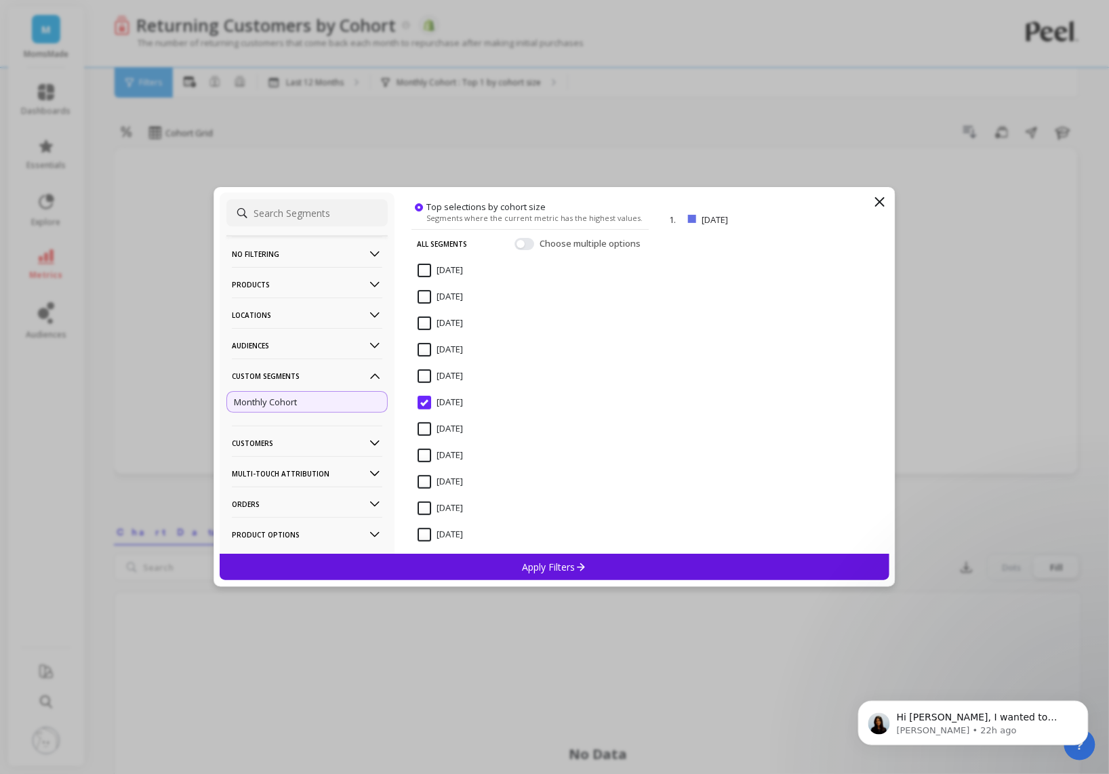
scroll to position [9, 0]
click at [515, 264] on button "button" at bounding box center [525, 268] width 20 height 12
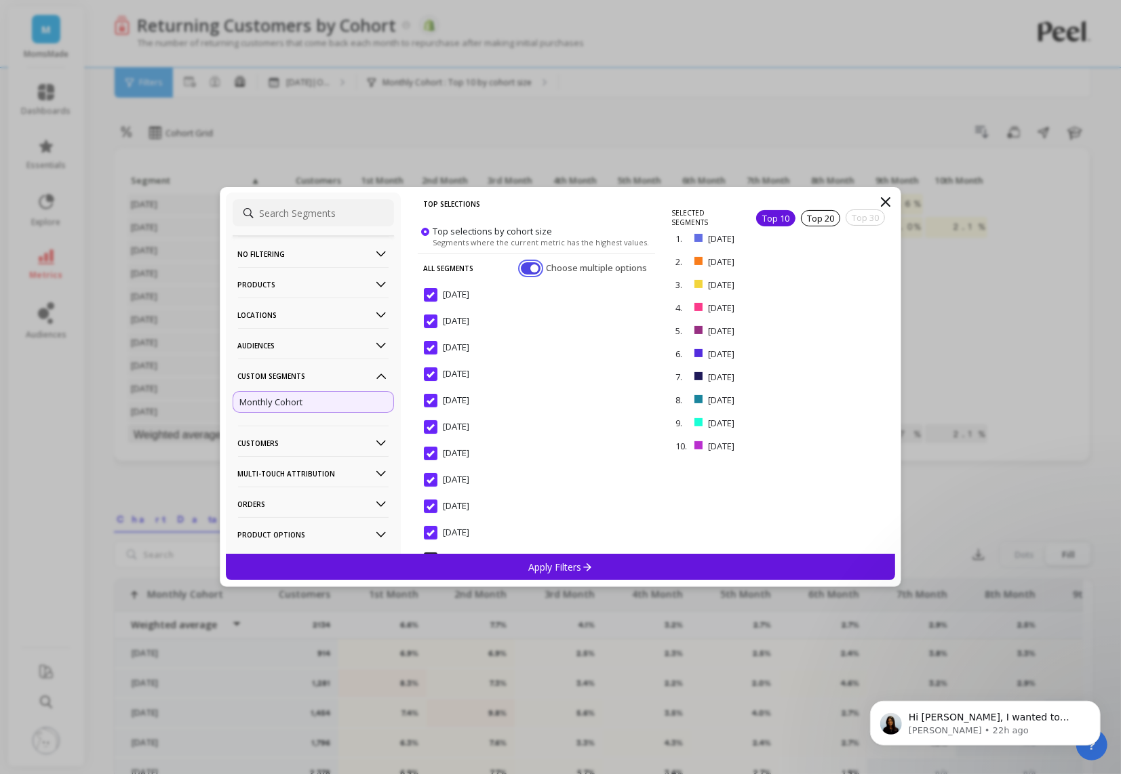
click at [521, 264] on button "button" at bounding box center [531, 268] width 20 height 12
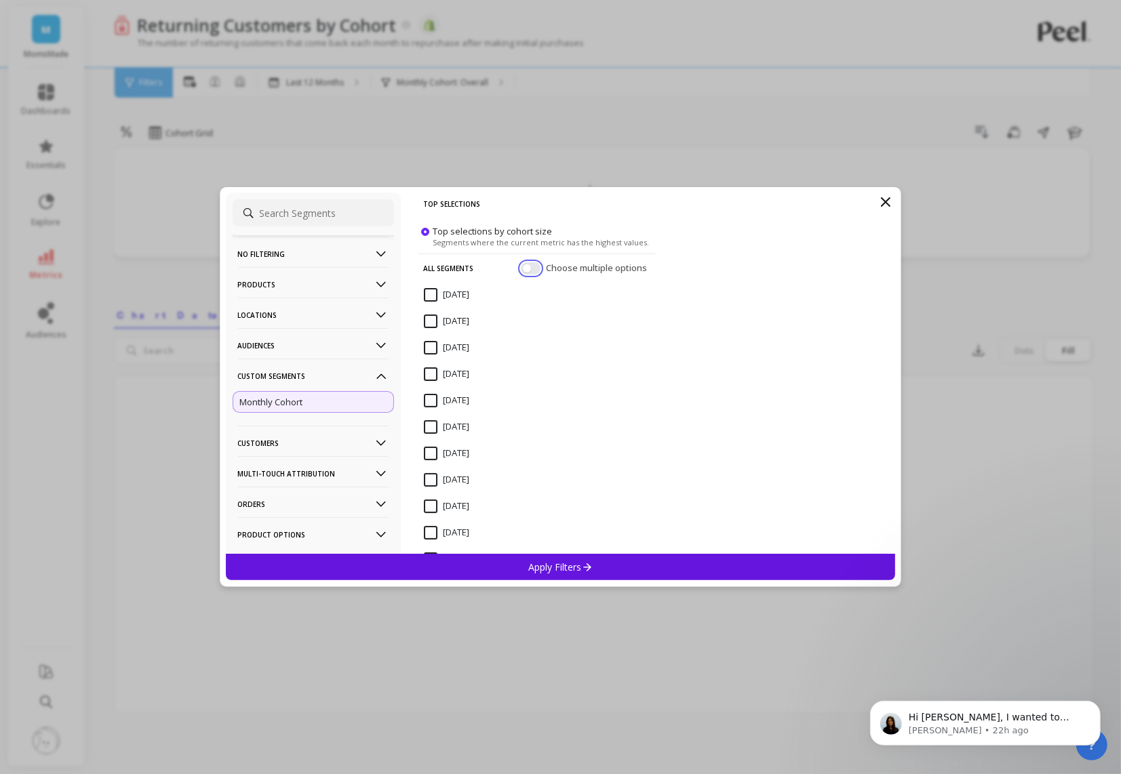
click at [521, 265] on button "button" at bounding box center [531, 268] width 20 height 12
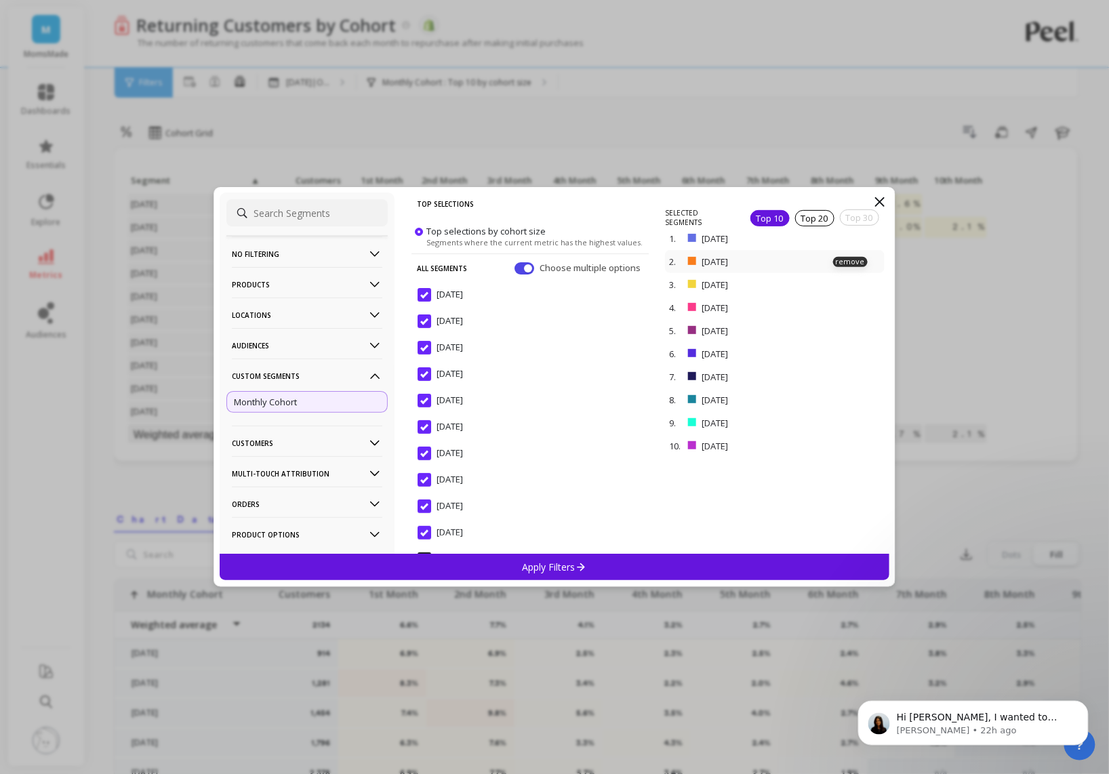
click at [713, 261] on p "[DATE]" at bounding box center [753, 262] width 102 height 12
click at [722, 249] on div "[DATE] remove" at bounding box center [774, 238] width 219 height 23
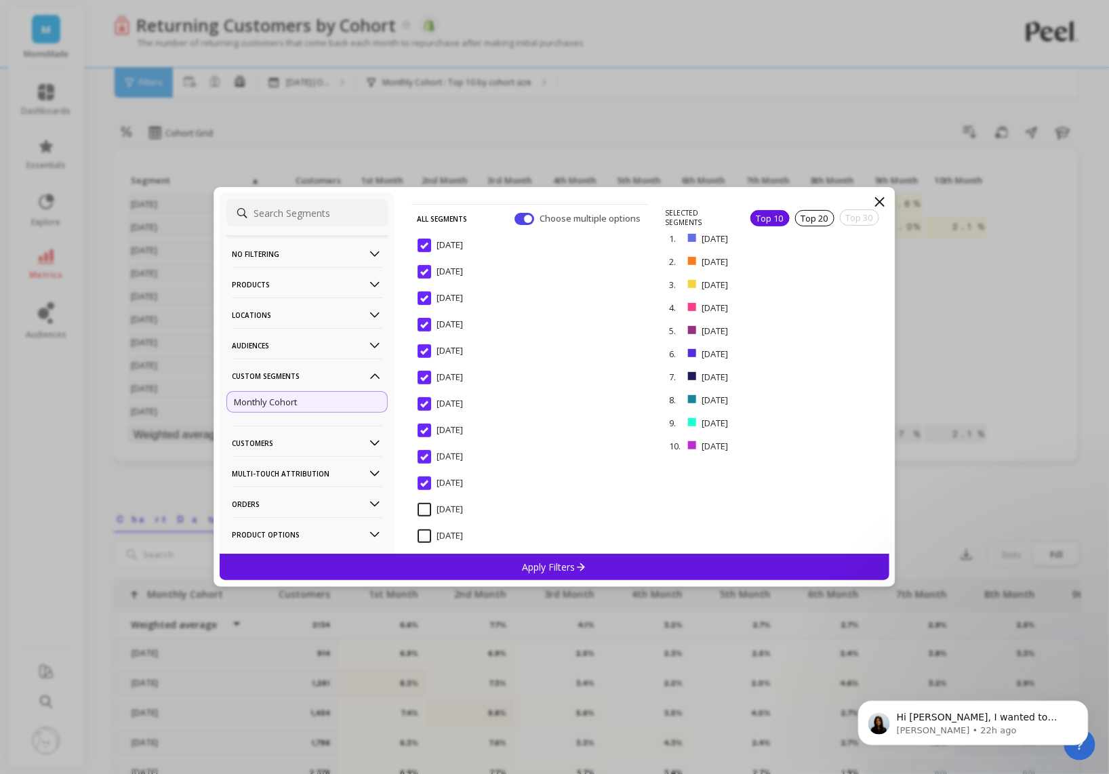
scroll to position [68, 0]
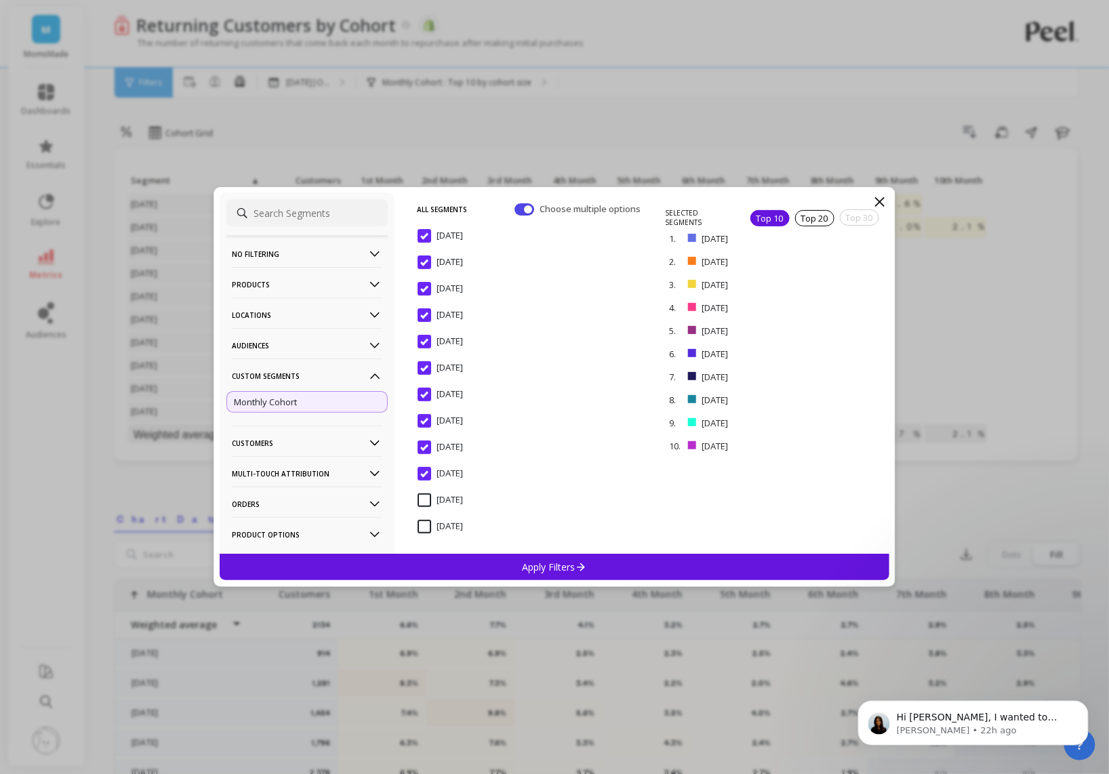
click at [426, 474] on input "[DATE]" at bounding box center [440, 474] width 45 height 14
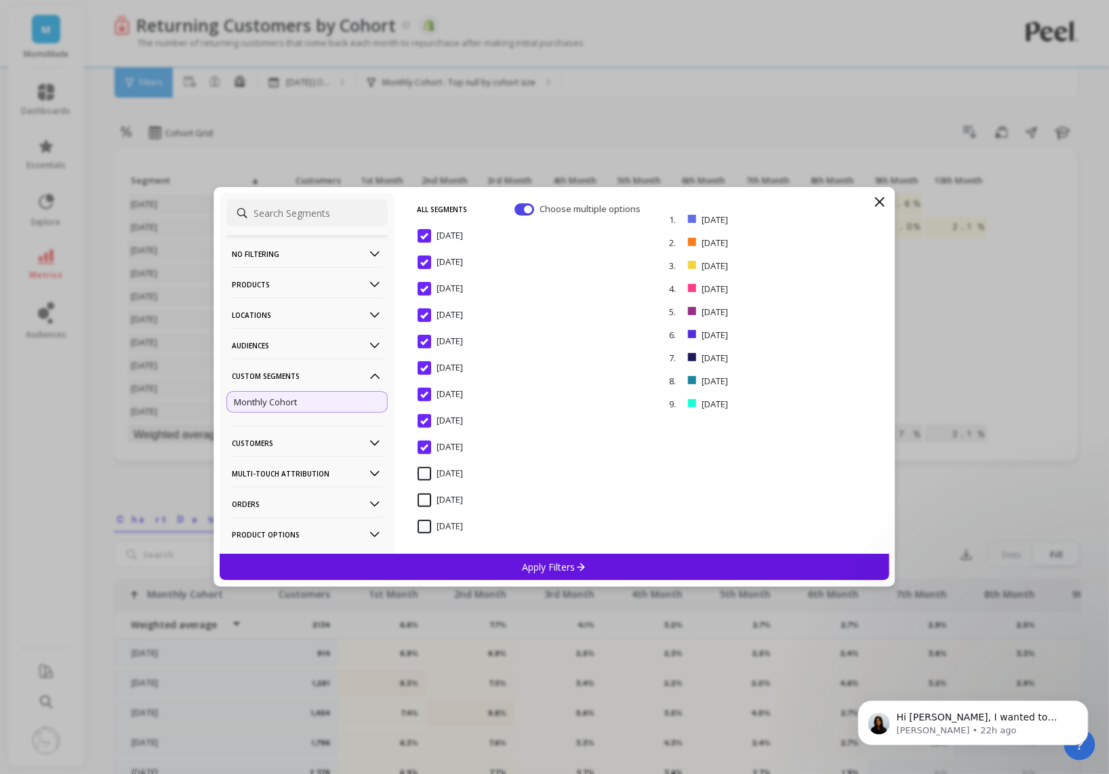
click at [427, 422] on input "[DATE]" at bounding box center [440, 421] width 45 height 14
click at [426, 344] on input "[DATE]" at bounding box center [440, 342] width 45 height 14
click at [426, 304] on div "[DATE]" at bounding box center [530, 322] width 237 height 41
click at [425, 285] on input "[DATE]" at bounding box center [440, 289] width 45 height 14
click at [424, 262] on input "[DATE]" at bounding box center [440, 263] width 45 height 14
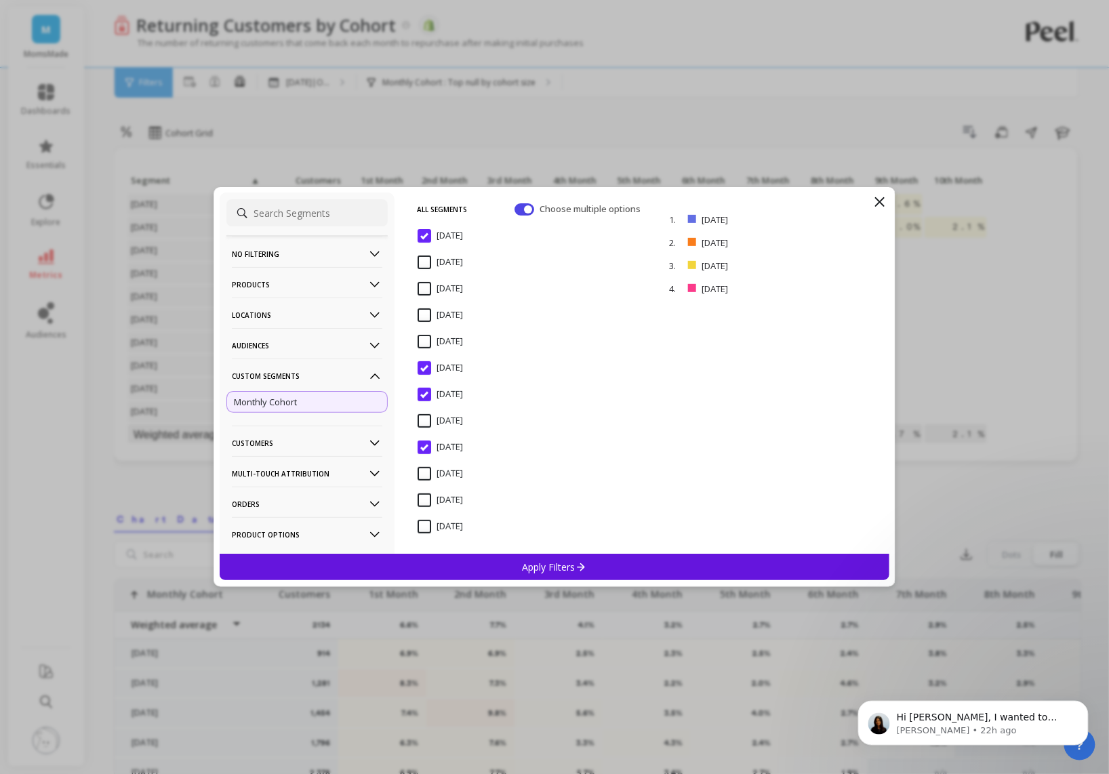
click at [424, 242] on input "[DATE]" at bounding box center [440, 236] width 45 height 14
click at [476, 560] on div "Apply Filters" at bounding box center [555, 567] width 670 height 26
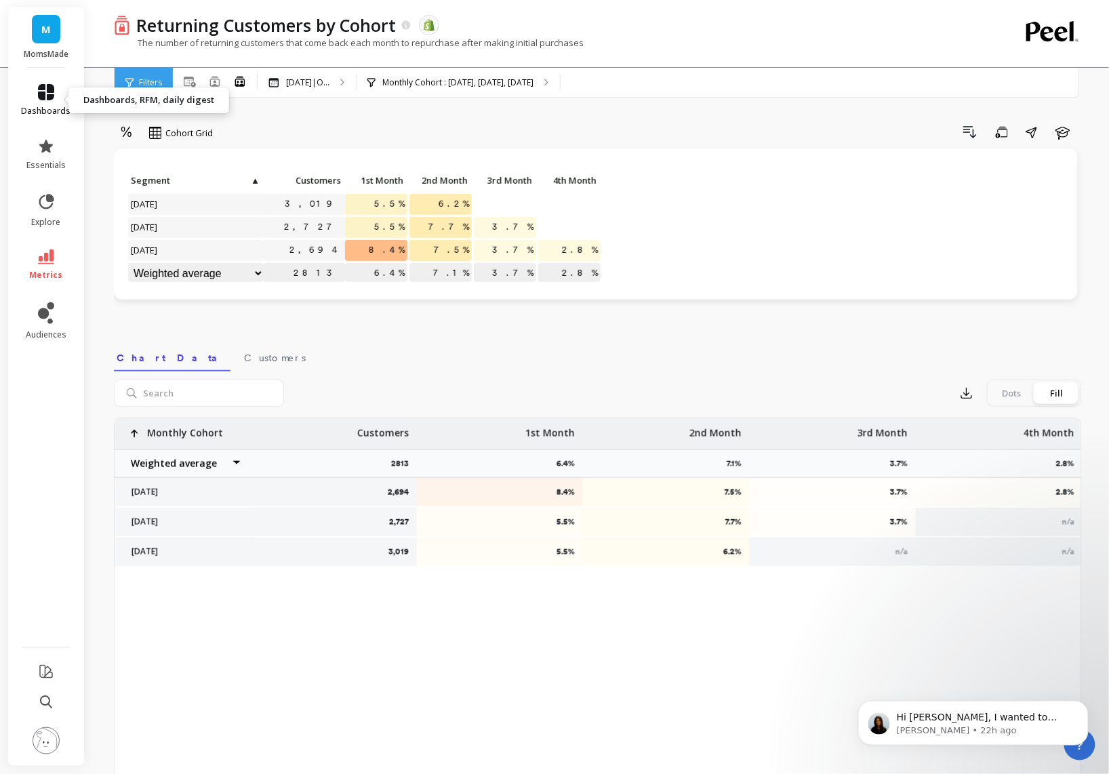
click at [49, 85] on icon at bounding box center [46, 92] width 16 height 16
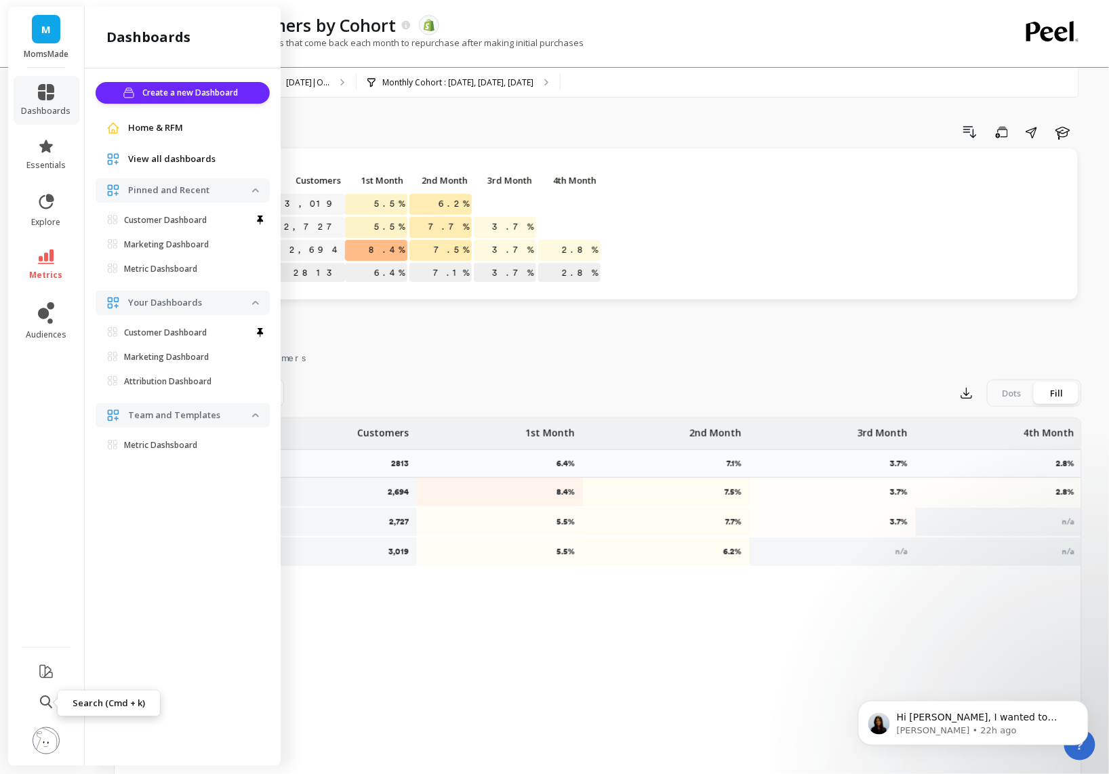
click at [43, 706] on icon at bounding box center [46, 703] width 12 height 14
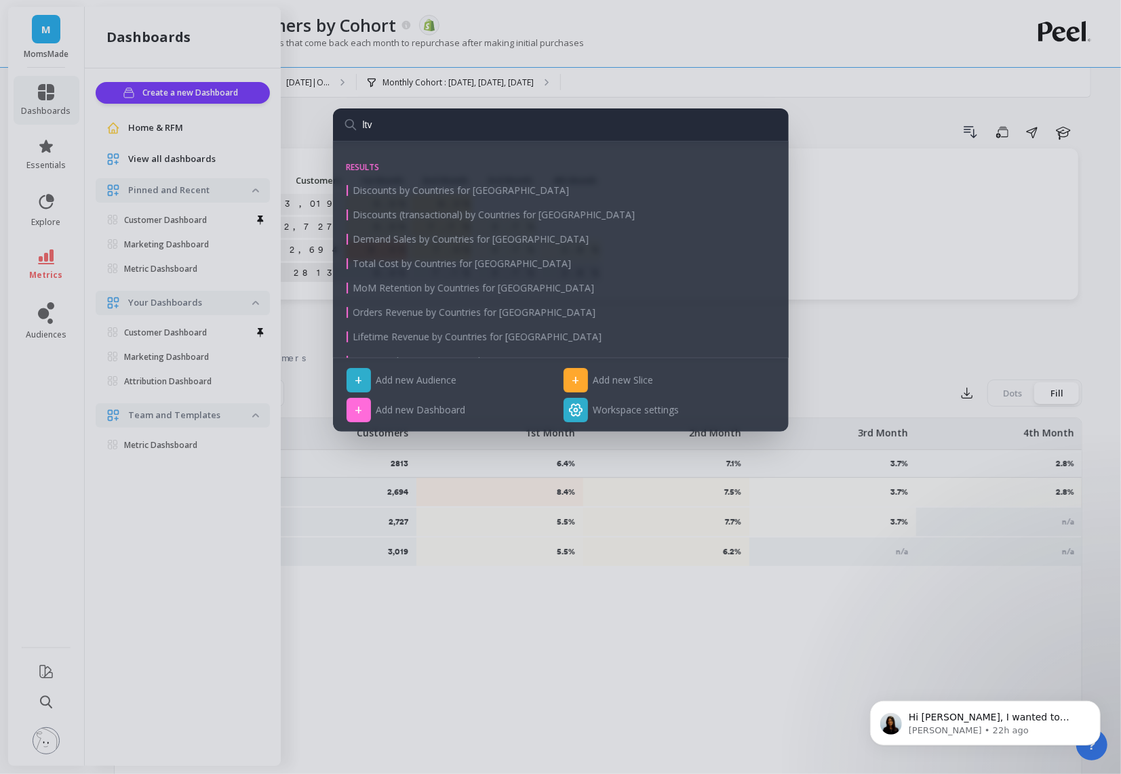
type input "ltv"
click at [302, 152] on div "ltv results Discounts by Countries for [GEOGRAPHIC_DATA] Discounts (transaction…" at bounding box center [560, 387] width 1121 height 774
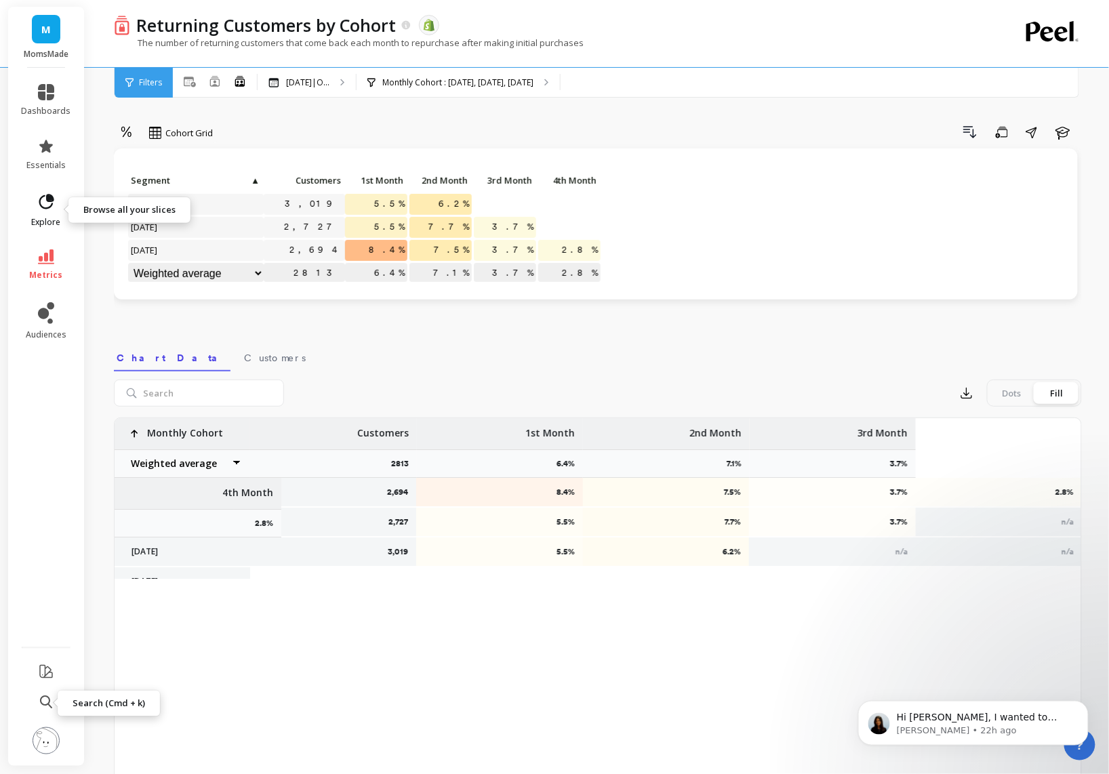
click at [43, 211] on icon at bounding box center [46, 202] width 19 height 19
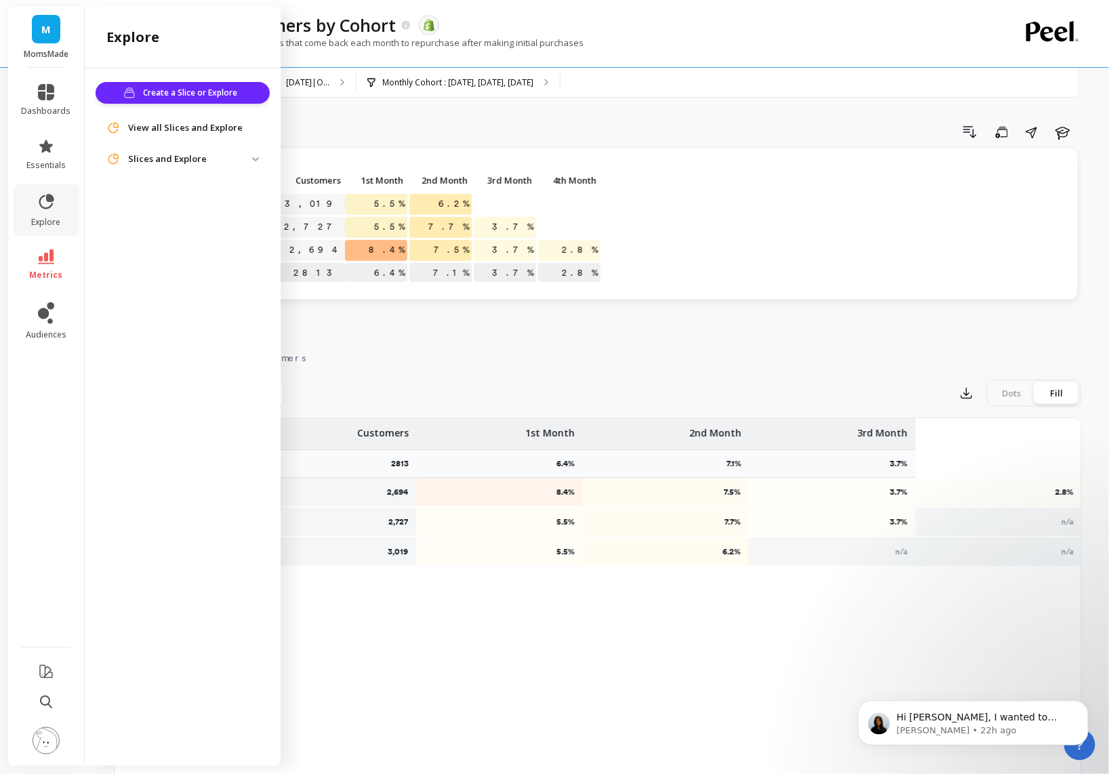
click at [214, 164] on p "Slices and Explore" at bounding box center [190, 160] width 124 height 14
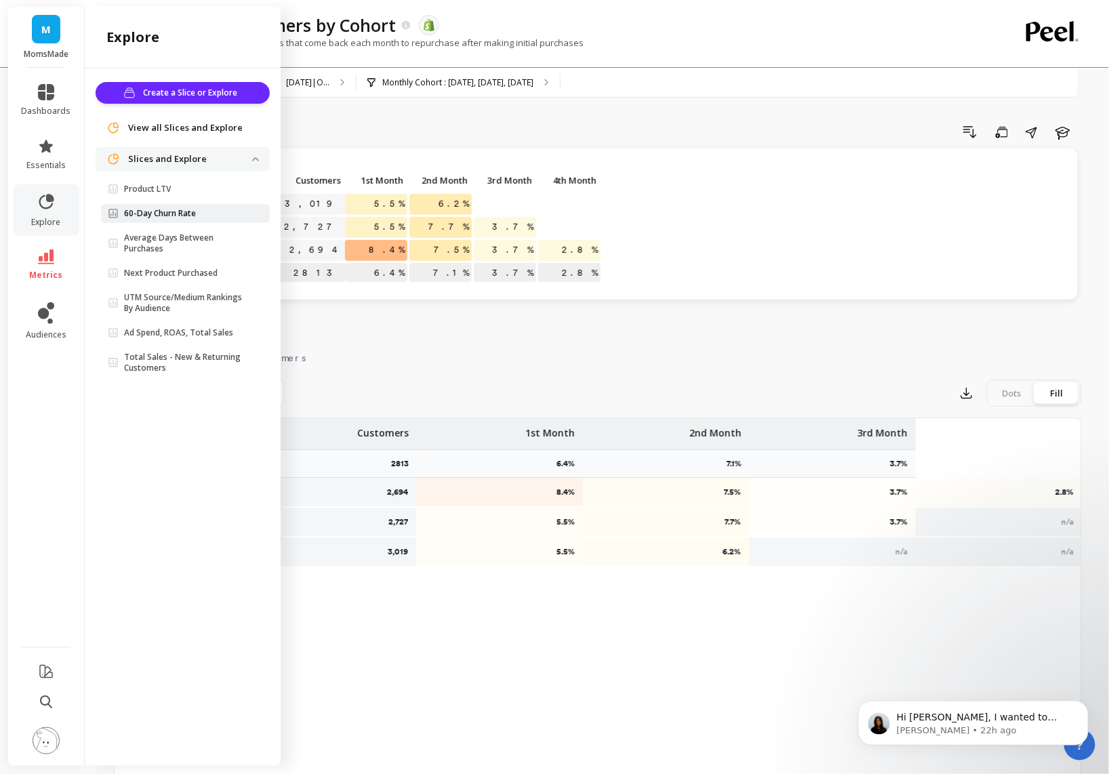
click at [195, 212] on p "60-Day Churn Rate" at bounding box center [160, 213] width 72 height 11
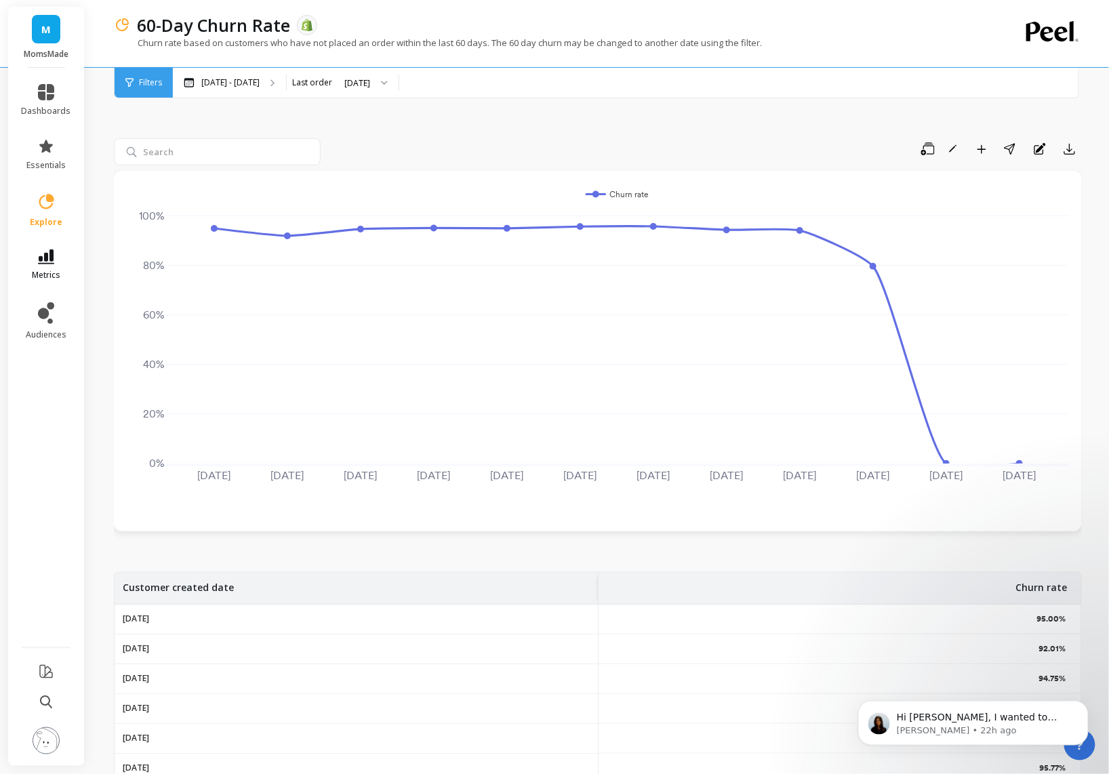
click at [38, 255] on icon at bounding box center [46, 257] width 16 height 15
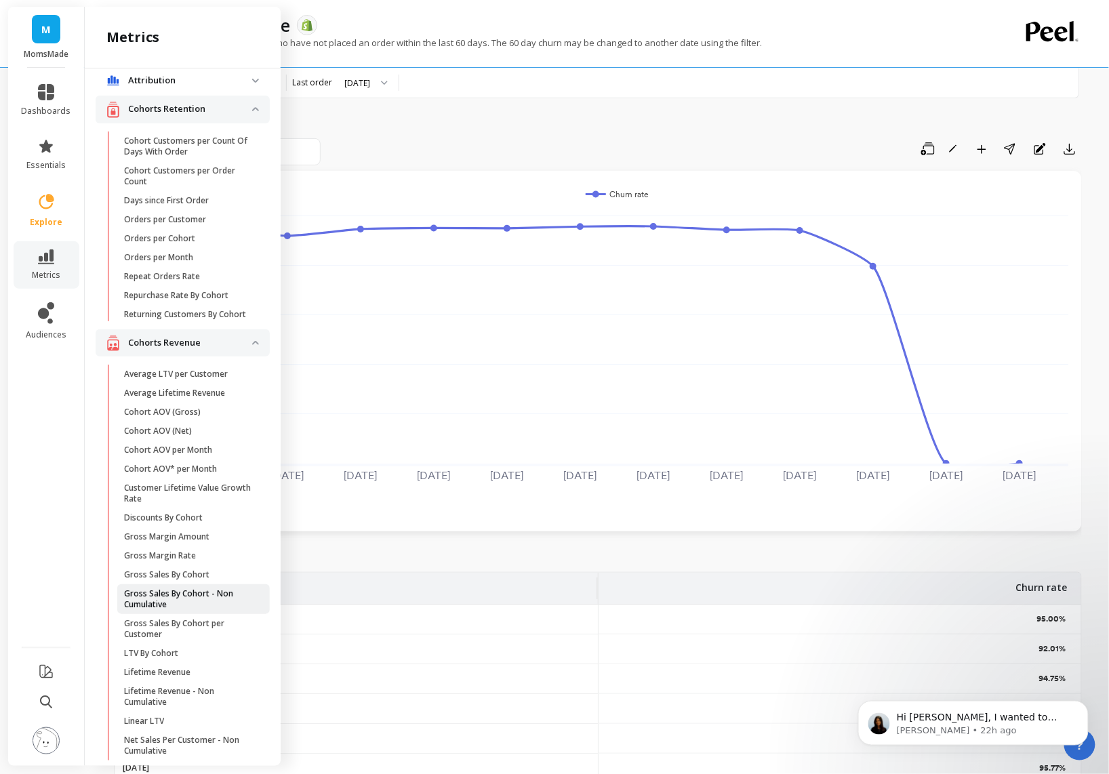
scroll to position [12, 0]
click at [188, 661] on span "LTV By Cohort" at bounding box center [188, 655] width 129 height 11
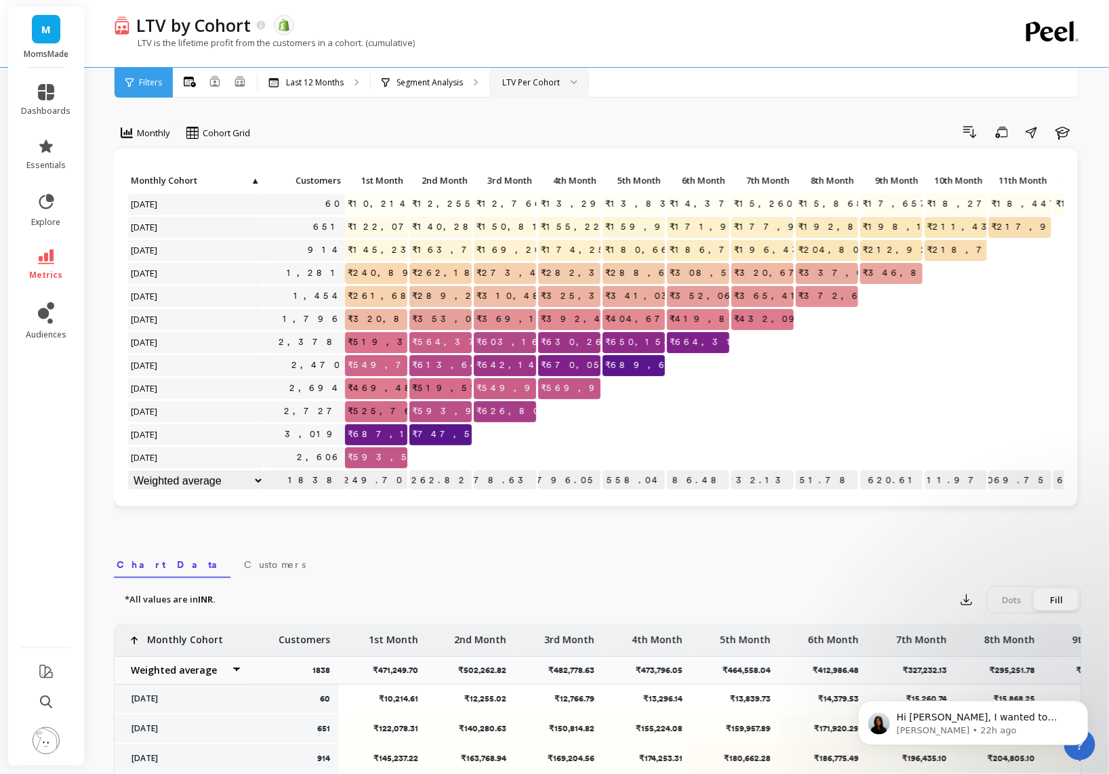
click at [535, 84] on div "LTV Per Cohort" at bounding box center [531, 82] width 58 height 13
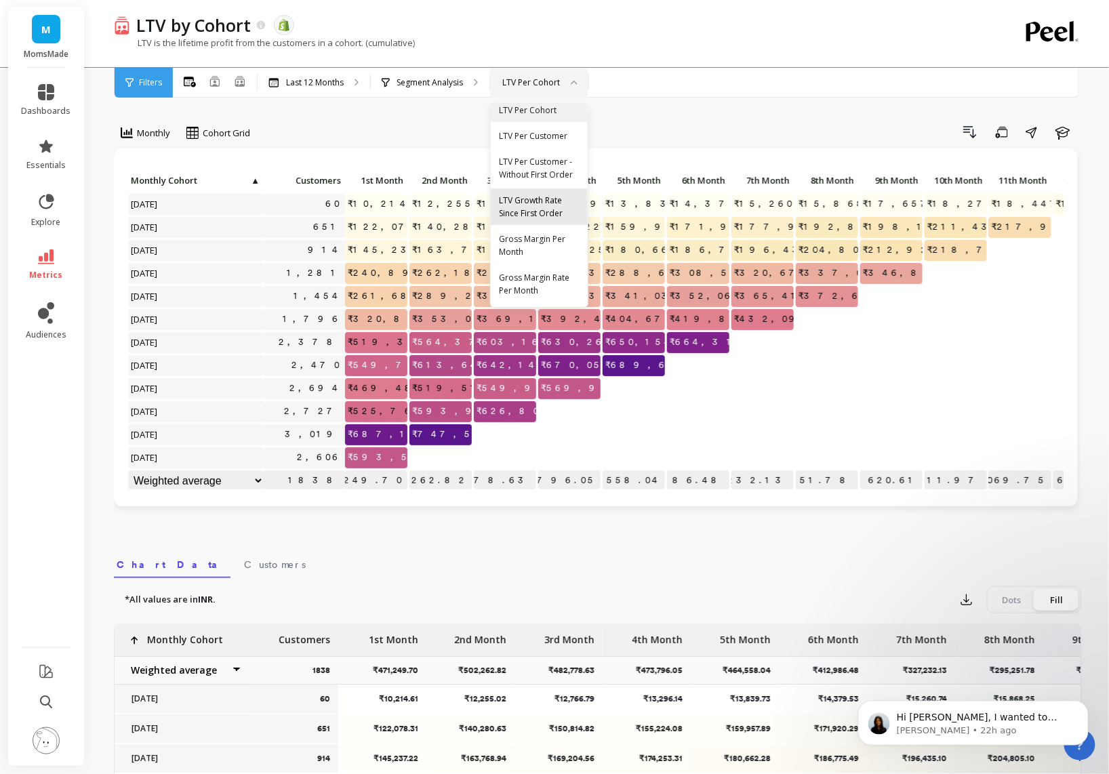
scroll to position [16, 0]
click at [554, 168] on div "LTV Per Customer - Without First Order" at bounding box center [539, 168] width 81 height 26
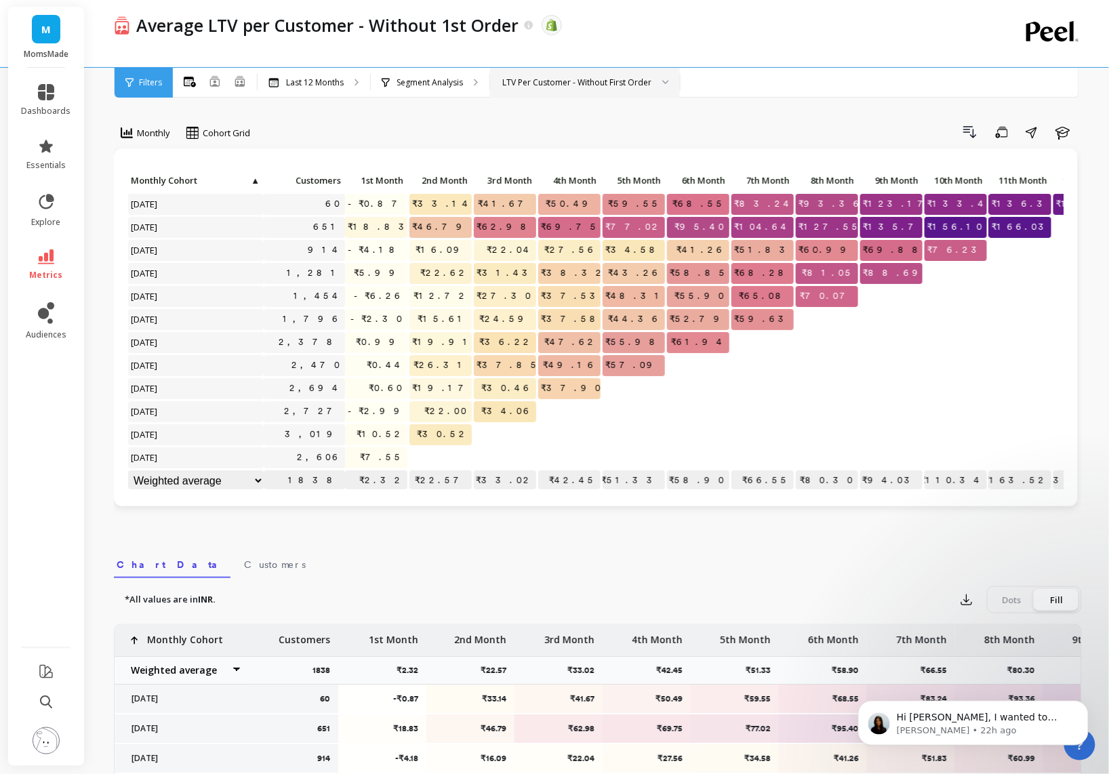
click at [589, 77] on div "LTV Per Customer - Without First Order" at bounding box center [576, 82] width 149 height 13
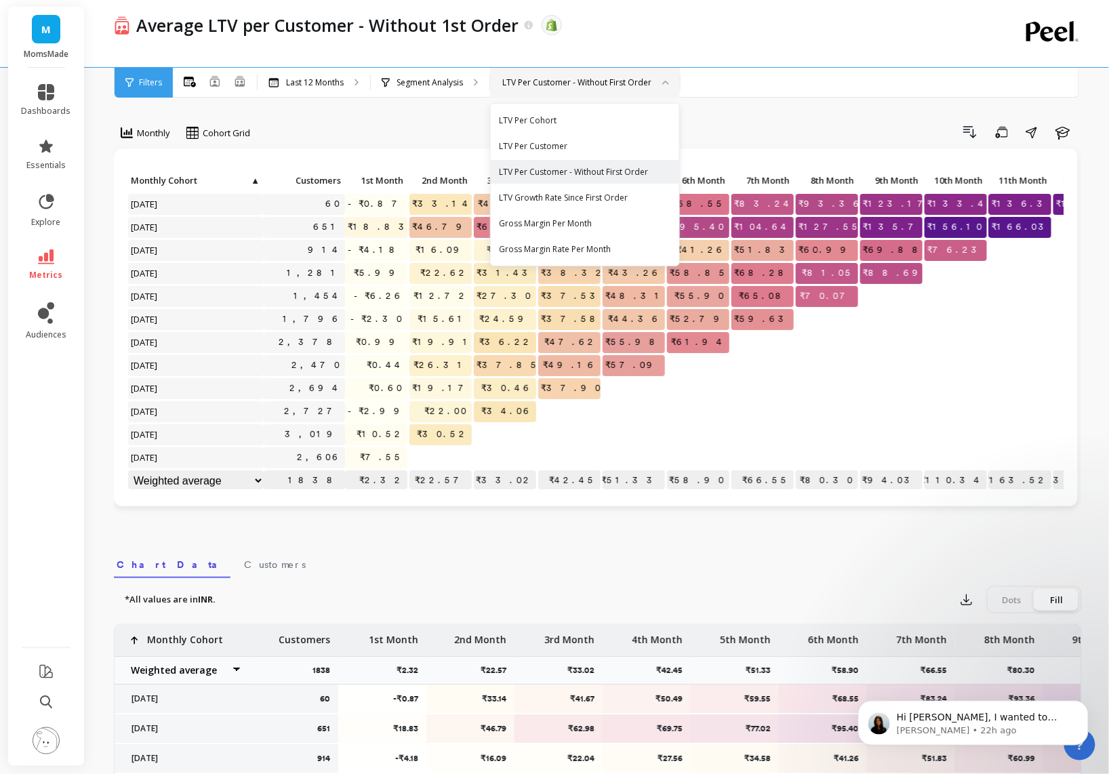
click at [446, 139] on div "Drill Down Save Share Learn" at bounding box center [671, 132] width 822 height 22
